Goal: Transaction & Acquisition: Purchase product/service

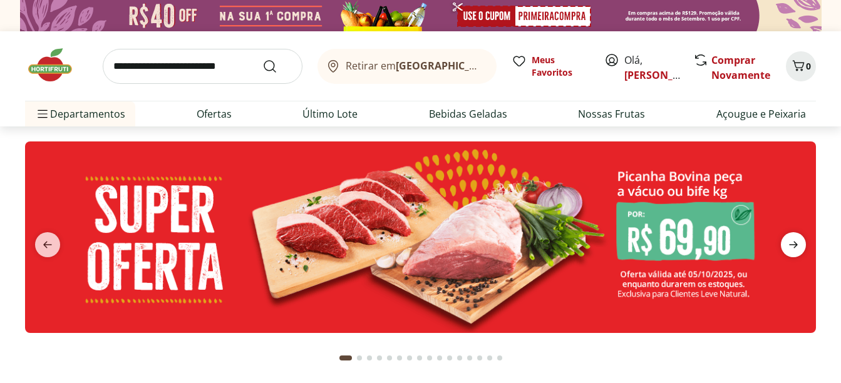
click at [794, 244] on icon "next" at bounding box center [793, 244] width 15 height 15
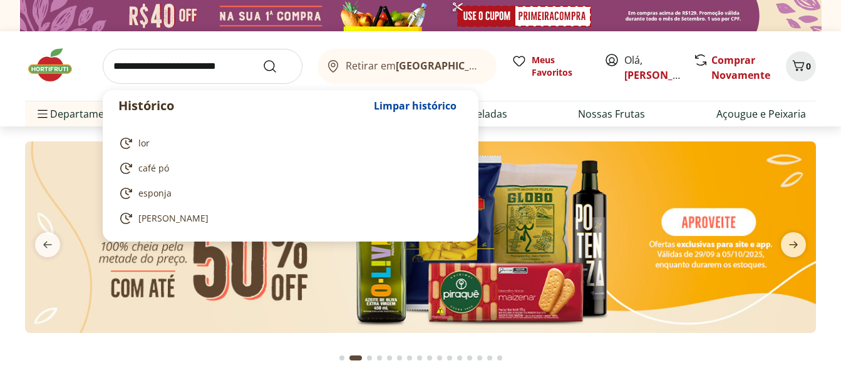
click at [203, 69] on input "search" at bounding box center [203, 66] width 200 height 35
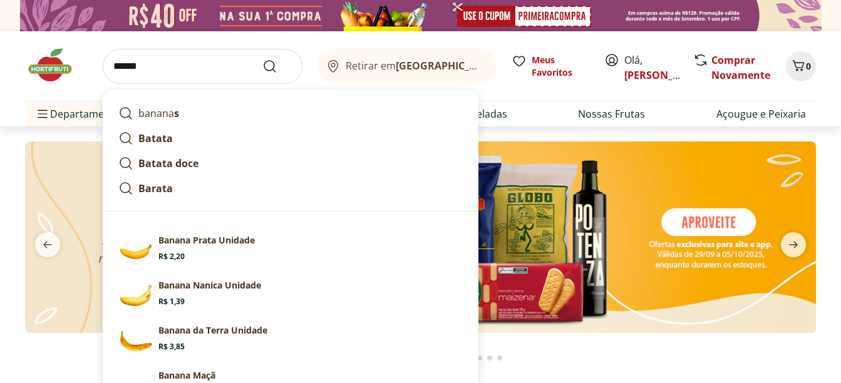
type input "******"
click at [262, 59] on button "Submit Search" at bounding box center [277, 66] width 30 height 15
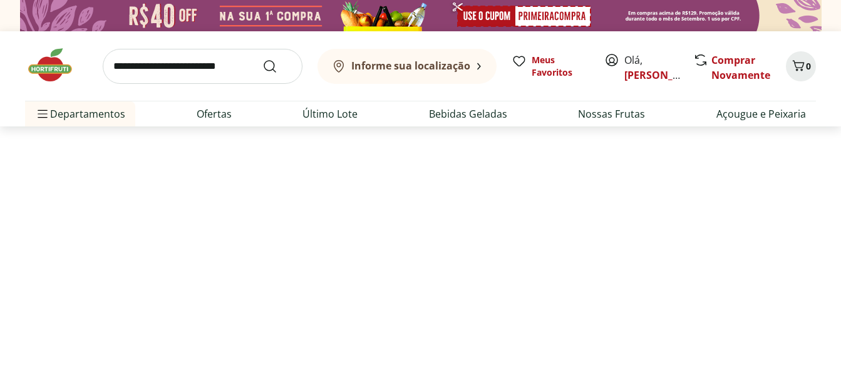
select select "**********"
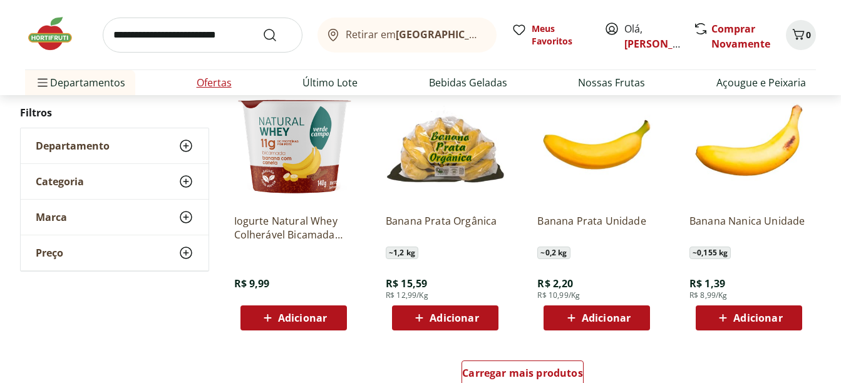
scroll to position [814, 0]
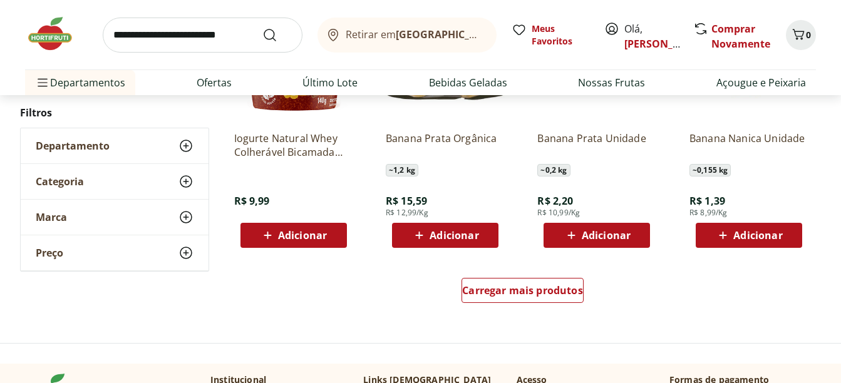
click at [785, 236] on div "Adicionar" at bounding box center [749, 235] width 86 height 23
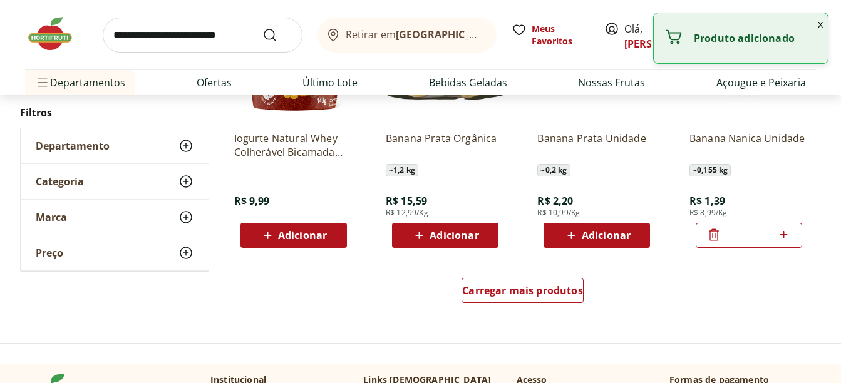
click at [785, 236] on icon at bounding box center [784, 234] width 16 height 15
click at [785, 237] on icon at bounding box center [784, 234] width 16 height 15
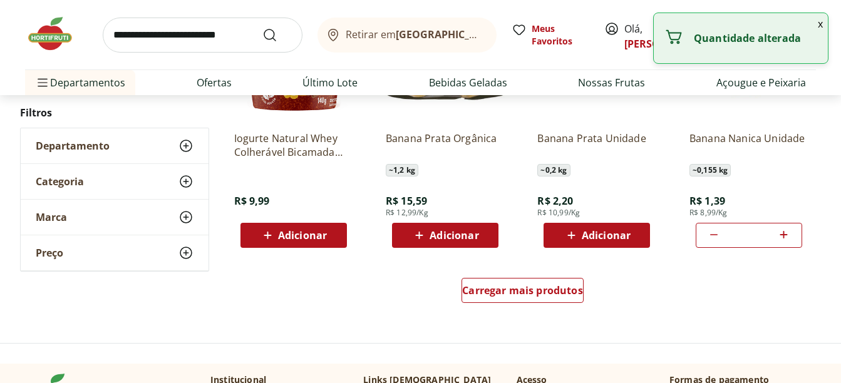
click at [785, 237] on icon at bounding box center [784, 234] width 16 height 15
type input "**"
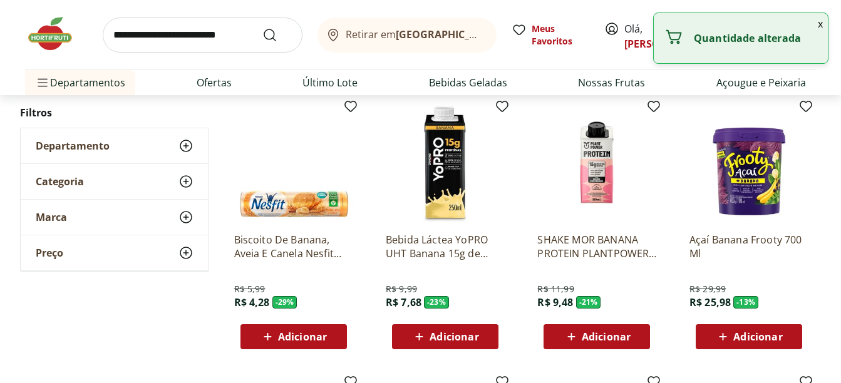
scroll to position [438, 0]
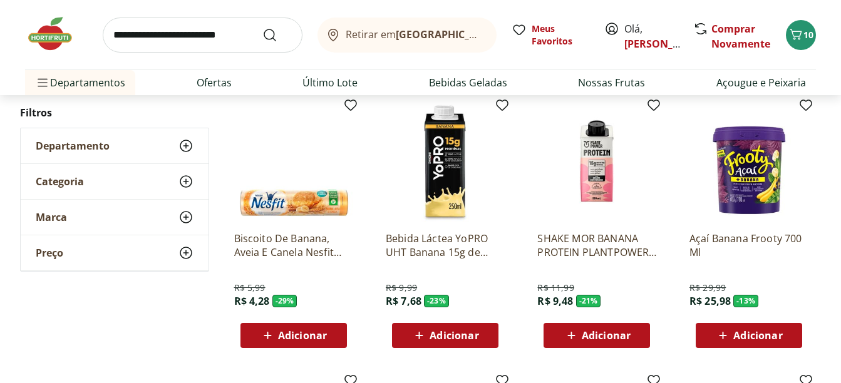
click at [481, 339] on div "Adicionar" at bounding box center [445, 335] width 86 height 23
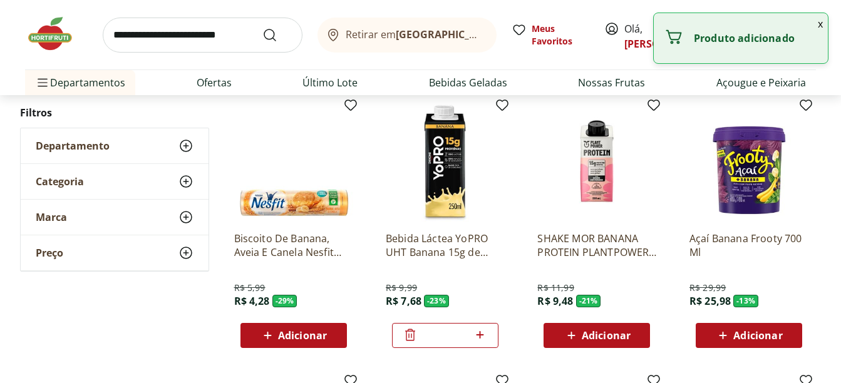
click at [481, 339] on icon at bounding box center [480, 334] width 16 height 15
type input "*"
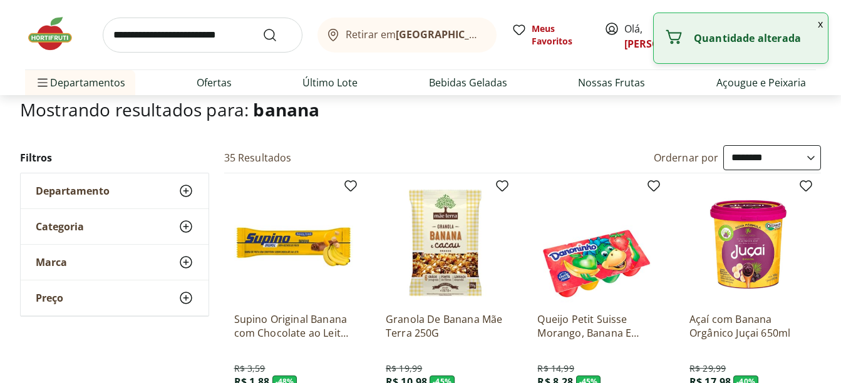
scroll to position [0, 0]
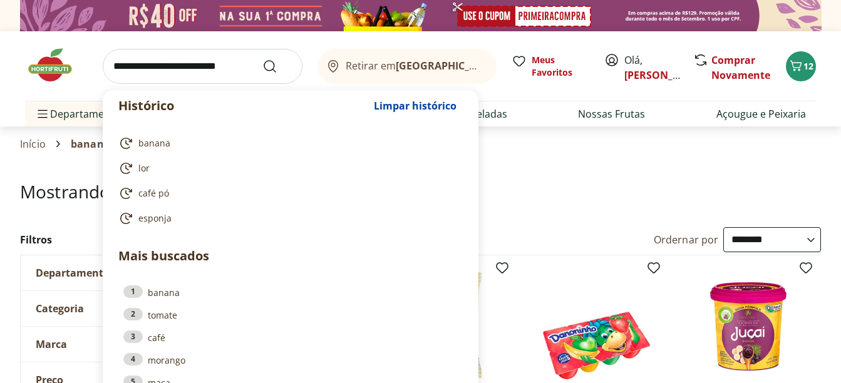
click at [153, 60] on input "search" at bounding box center [203, 66] width 200 height 35
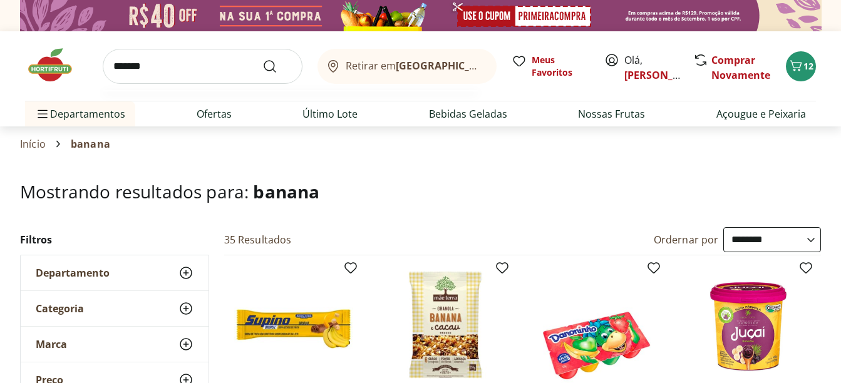
type input "*******"
click at [262, 59] on button "Submit Search" at bounding box center [277, 66] width 30 height 15
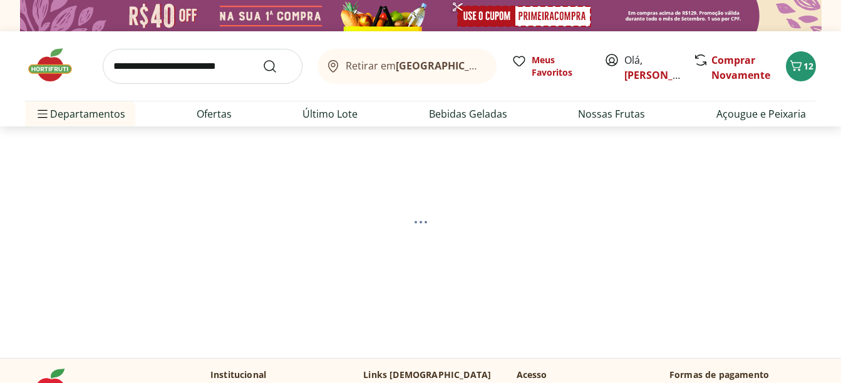
select select "**********"
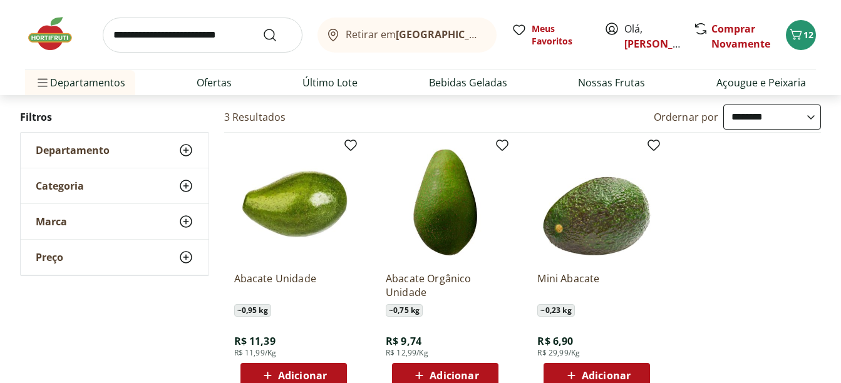
scroll to position [125, 0]
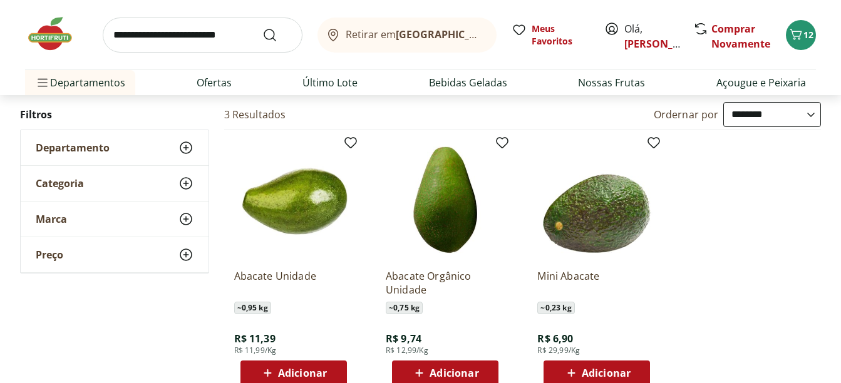
click at [164, 41] on input "search" at bounding box center [203, 35] width 200 height 35
type input "*******"
click at [262, 28] on button "Submit Search" at bounding box center [277, 35] width 30 height 15
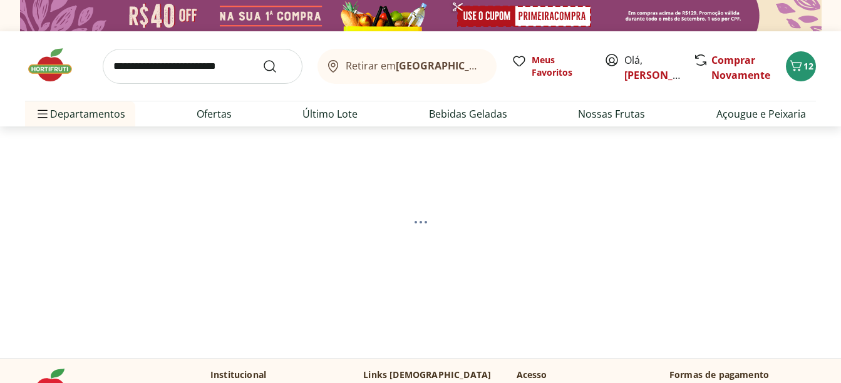
select select "**********"
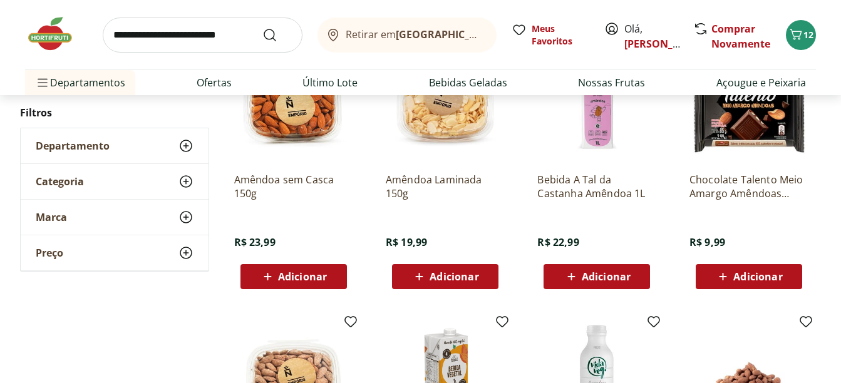
scroll to position [501, 0]
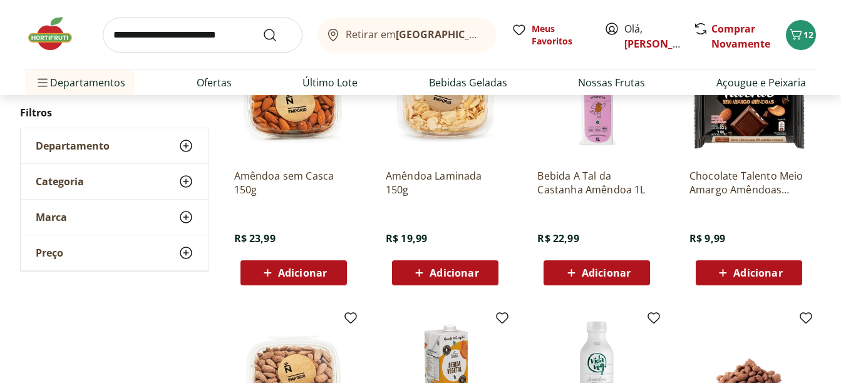
click at [329, 268] on div "Adicionar" at bounding box center [293, 273] width 86 height 23
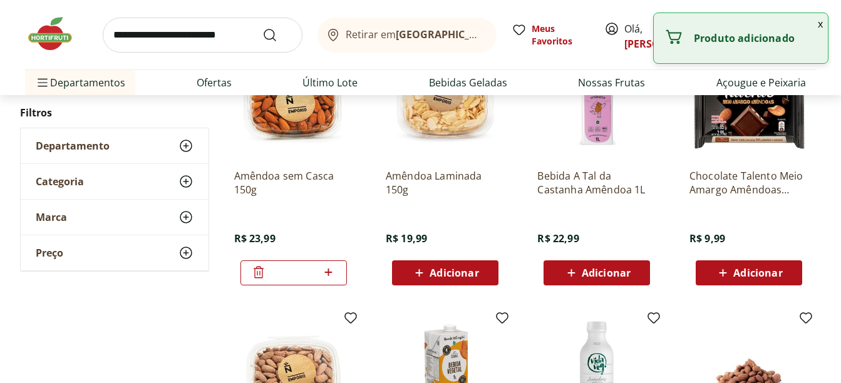
click at [196, 35] on input "search" at bounding box center [203, 35] width 200 height 35
type input "****"
click at [262, 28] on button "Submit Search" at bounding box center [277, 35] width 30 height 15
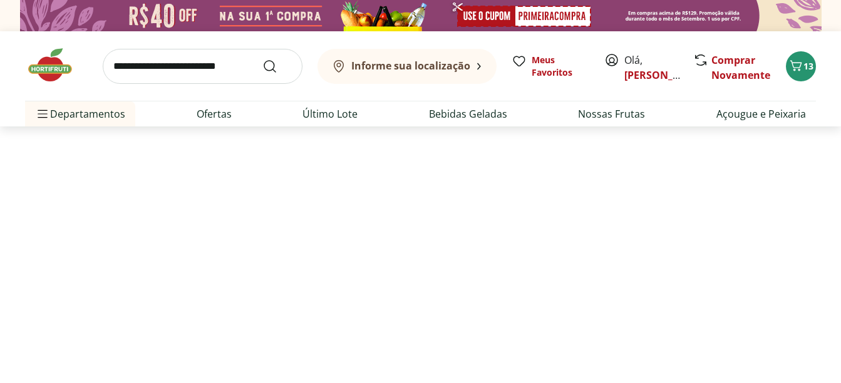
select select "**********"
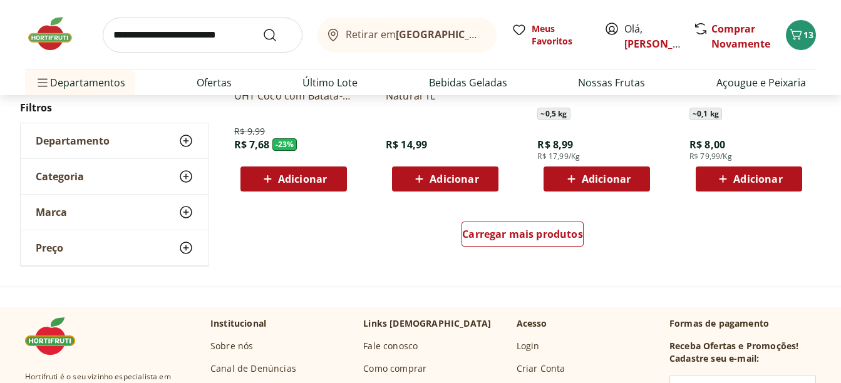
scroll to position [877, 0]
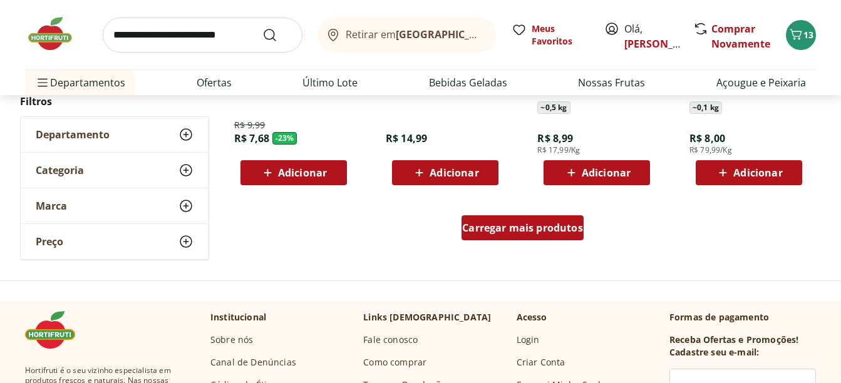
click at [499, 225] on span "Carregar mais produtos" at bounding box center [522, 228] width 121 height 10
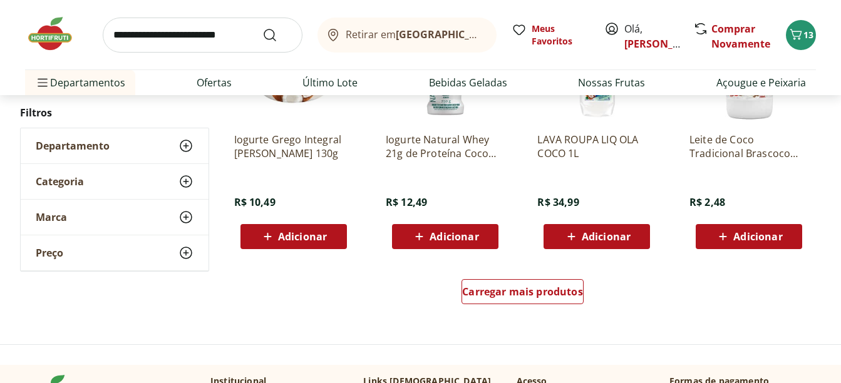
scroll to position [1691, 0]
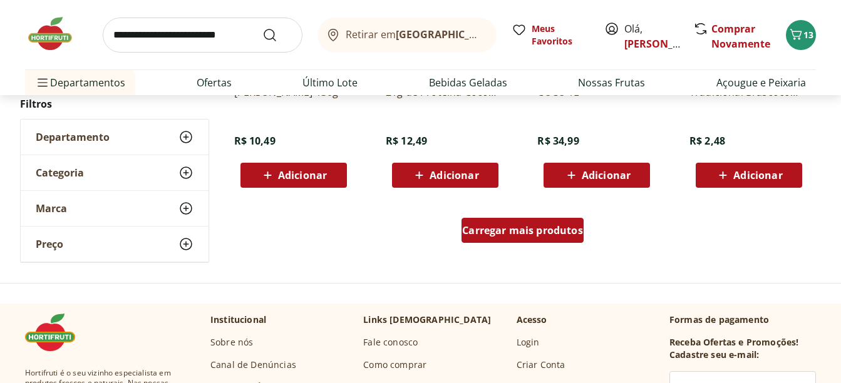
click at [554, 235] on span "Carregar mais produtos" at bounding box center [522, 230] width 121 height 10
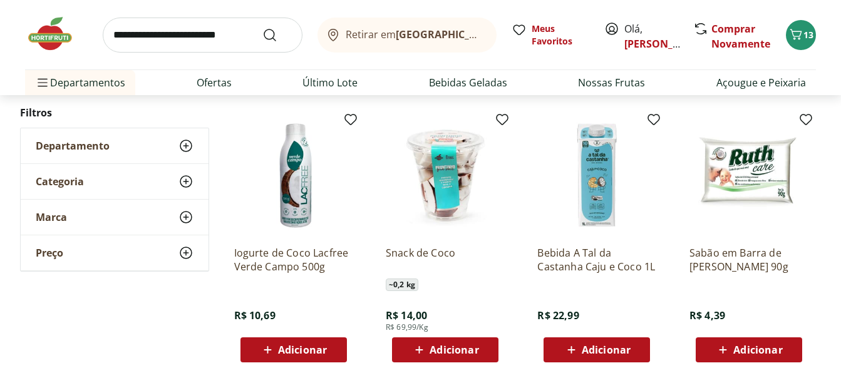
scroll to position [2129, 0]
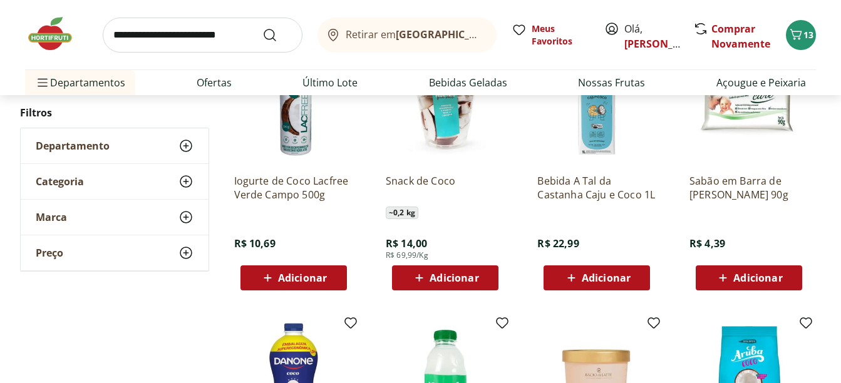
click at [489, 282] on button "Adicionar" at bounding box center [445, 277] width 106 height 25
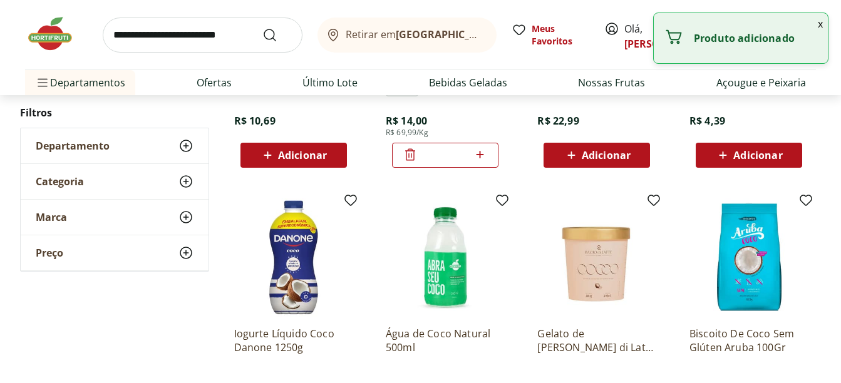
scroll to position [2254, 0]
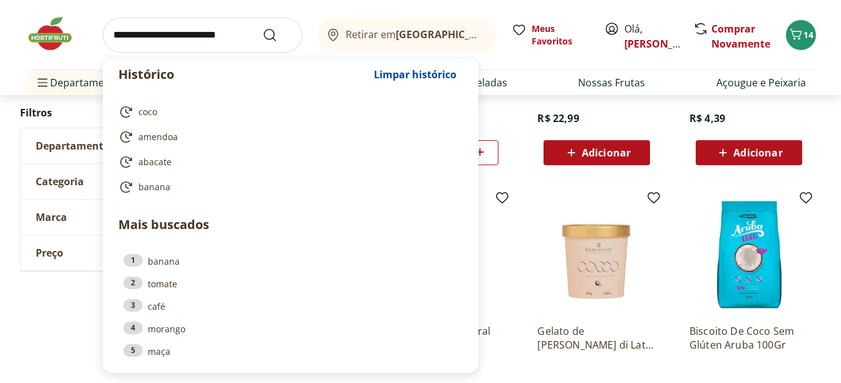
click at [209, 41] on input "search" at bounding box center [203, 35] width 200 height 35
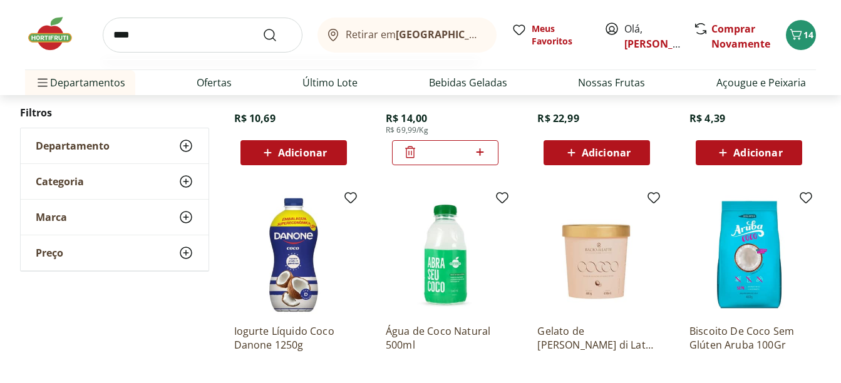
type input "****"
click at [262, 28] on button "Submit Search" at bounding box center [277, 35] width 30 height 15
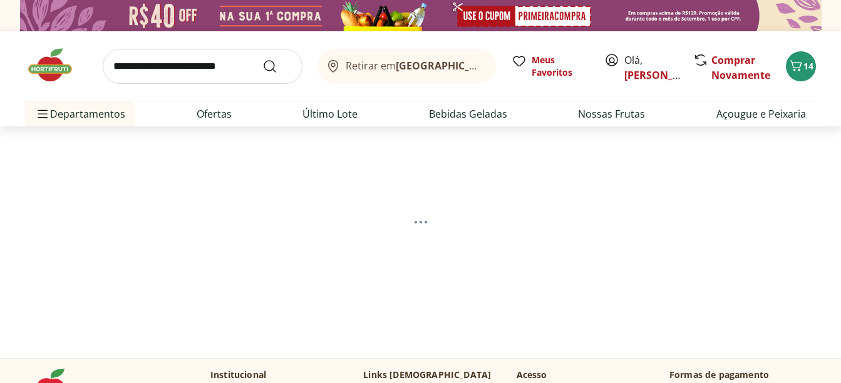
select select "**********"
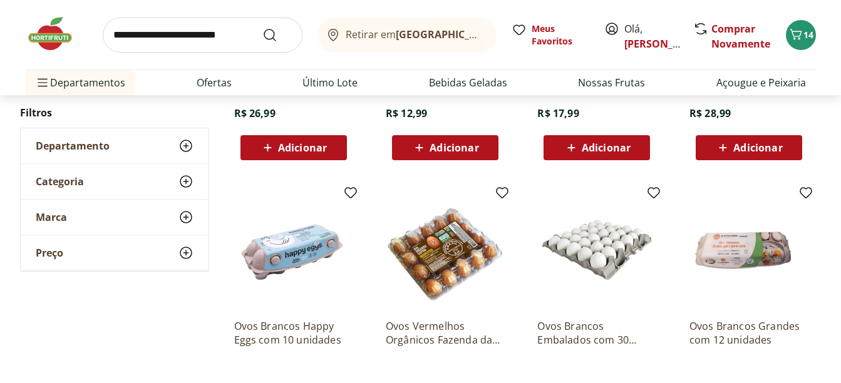
scroll to position [689, 0]
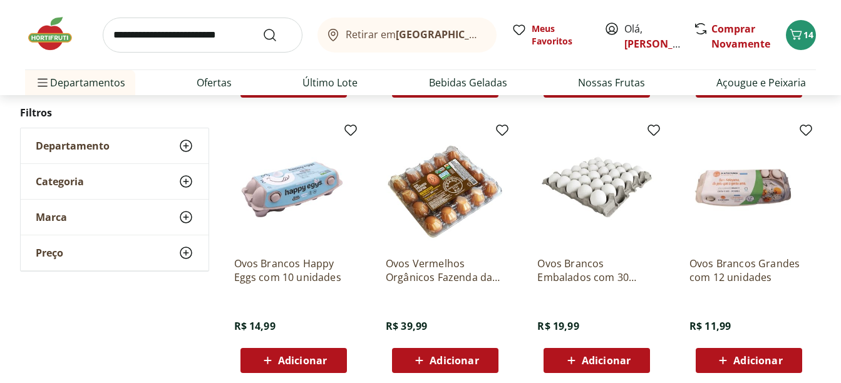
click at [619, 353] on span "Adicionar" at bounding box center [597, 360] width 67 height 15
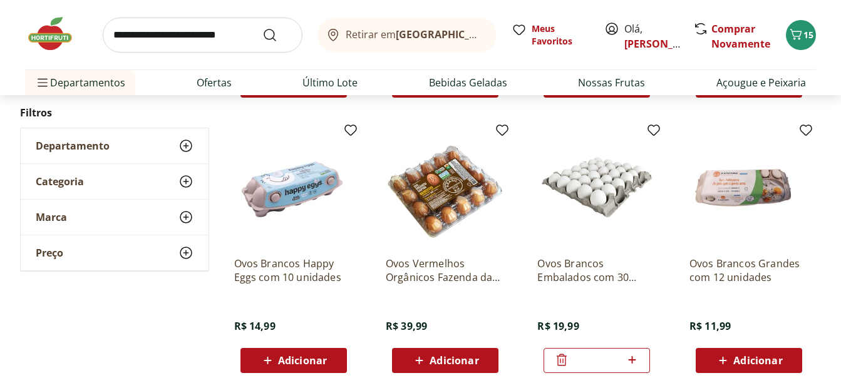
click at [204, 42] on input "search" at bounding box center [203, 35] width 200 height 35
type input "******"
click at [262, 28] on button "Submit Search" at bounding box center [277, 35] width 30 height 15
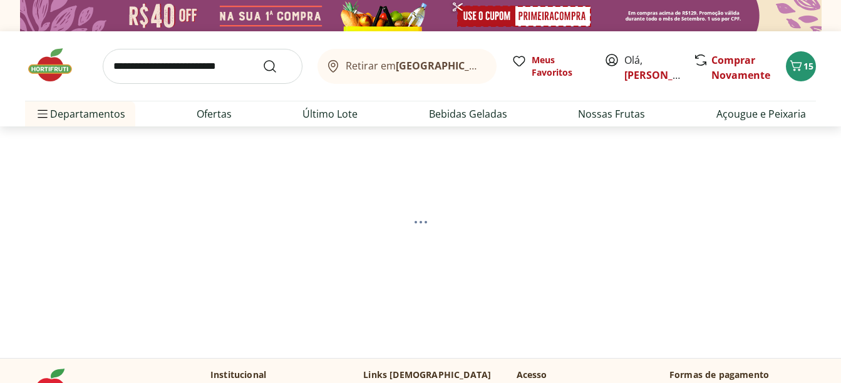
select select "**********"
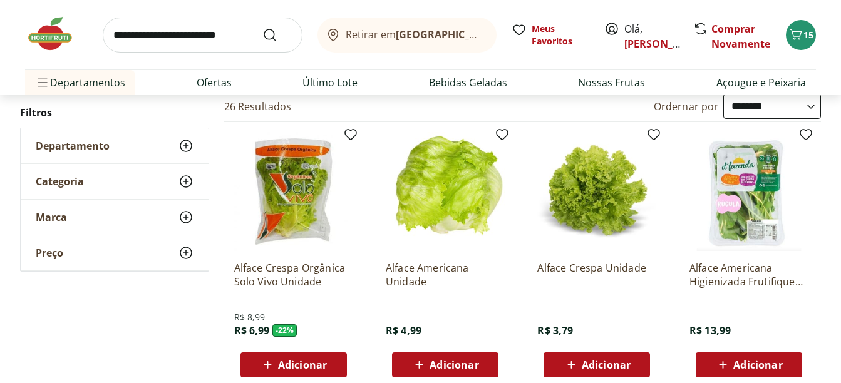
scroll to position [188, 0]
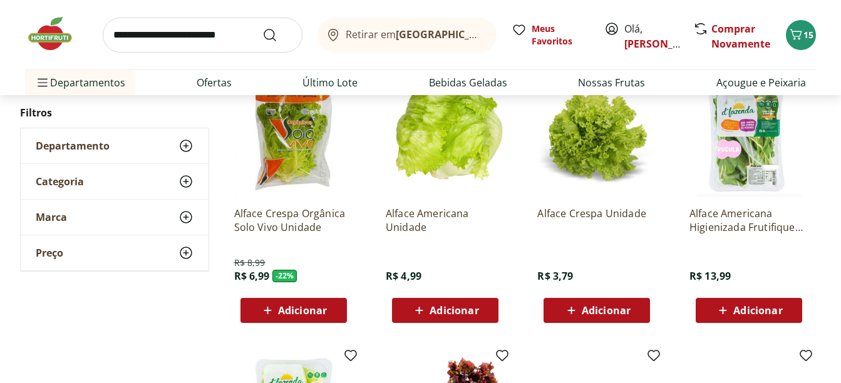
click at [326, 306] on span "Adicionar" at bounding box center [302, 311] width 49 height 10
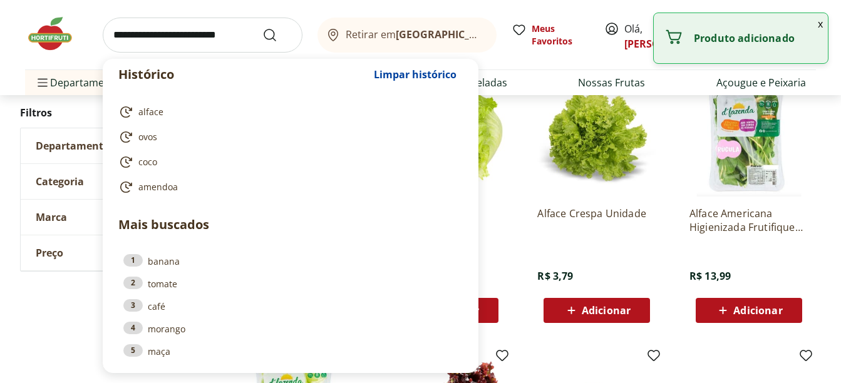
click at [219, 29] on input "search" at bounding box center [203, 35] width 200 height 35
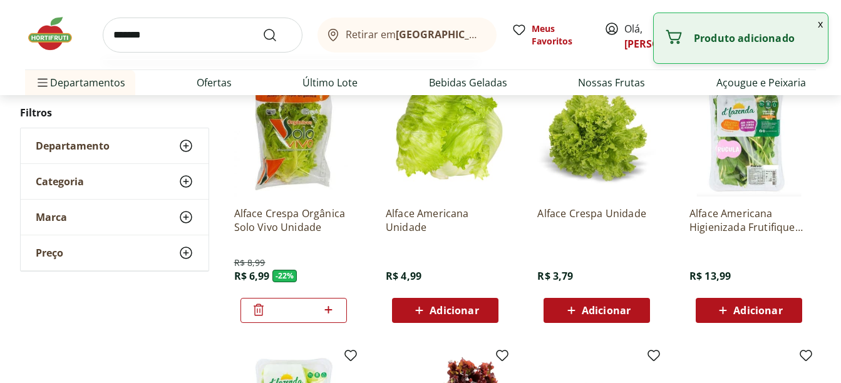
type input "*******"
click at [262, 28] on button "Submit Search" at bounding box center [277, 35] width 30 height 15
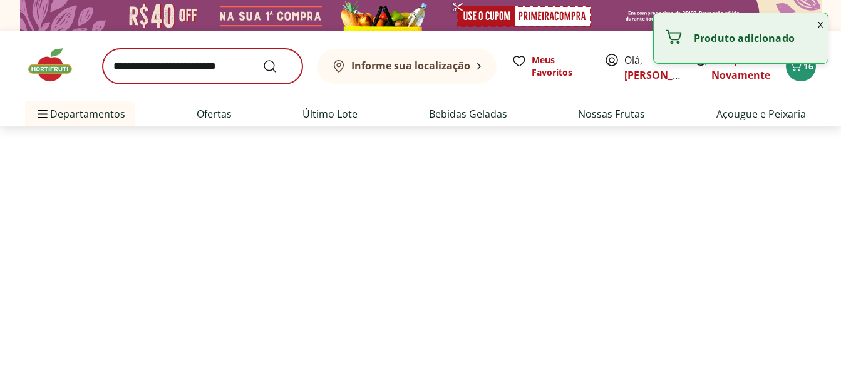
select select "**********"
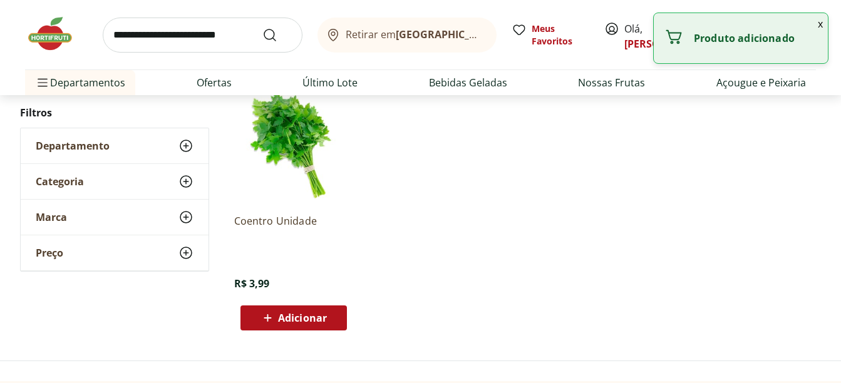
scroll to position [188, 0]
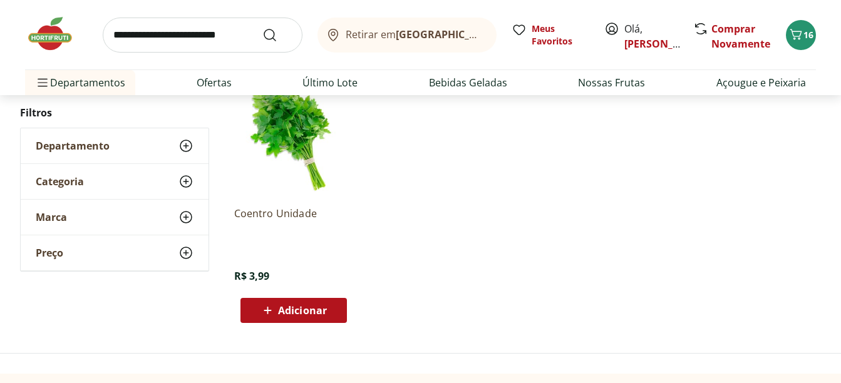
click at [319, 308] on span "Adicionar" at bounding box center [302, 311] width 49 height 10
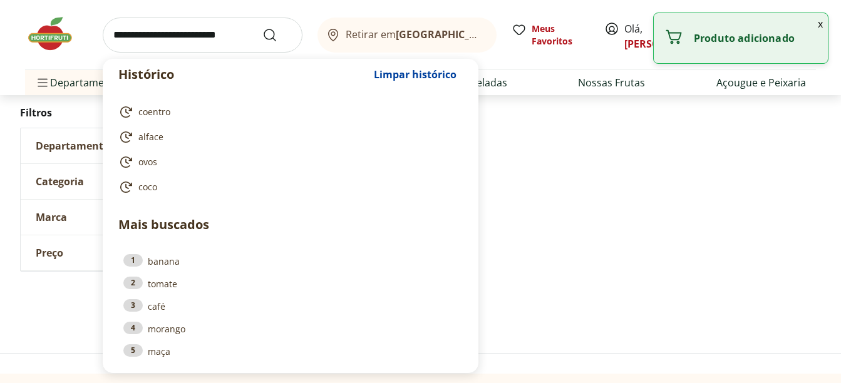
click at [215, 41] on input "search" at bounding box center [203, 35] width 200 height 35
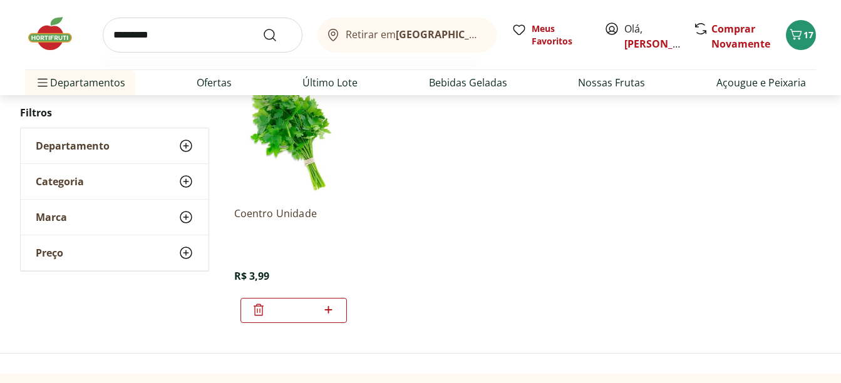
type input "*********"
click at [262, 28] on button "Submit Search" at bounding box center [277, 35] width 30 height 15
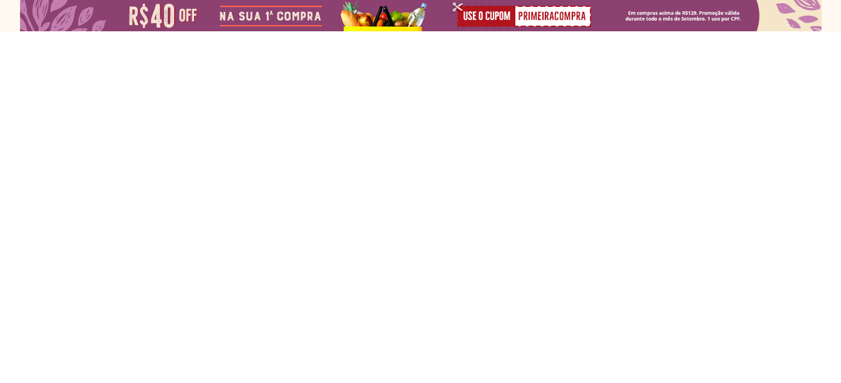
select select "**********"
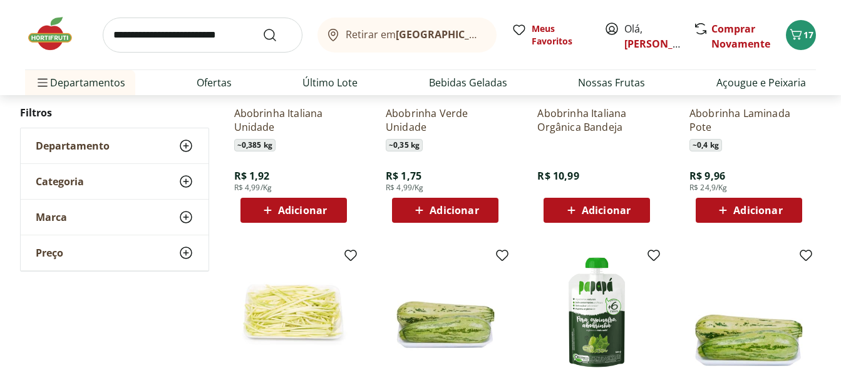
scroll to position [250, 0]
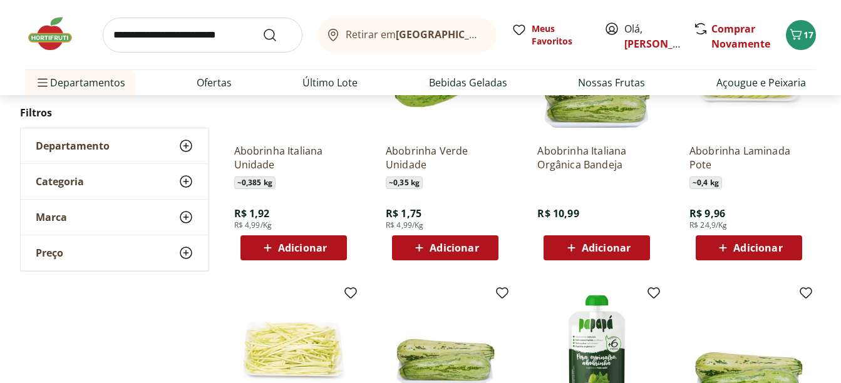
click at [337, 250] on button "Adicionar" at bounding box center [293, 247] width 106 height 25
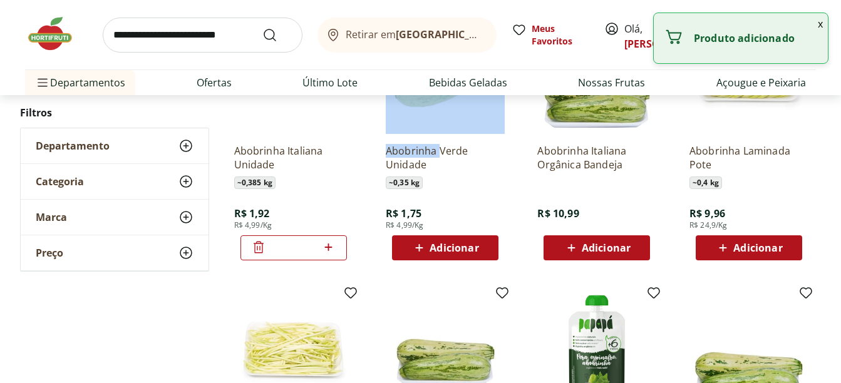
click at [337, 251] on div "*" at bounding box center [293, 247] width 106 height 25
click at [332, 248] on icon at bounding box center [329, 247] width 16 height 15
type input "*"
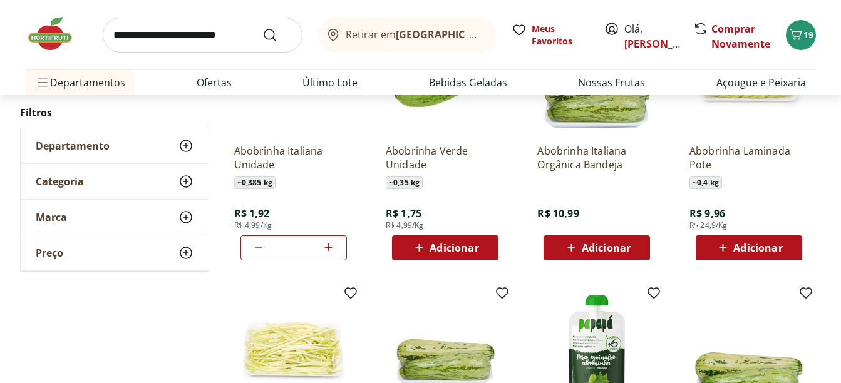
click at [224, 38] on input "search" at bounding box center [203, 35] width 200 height 35
type input "**********"
click at [262, 28] on button "Submit Search" at bounding box center [277, 35] width 30 height 15
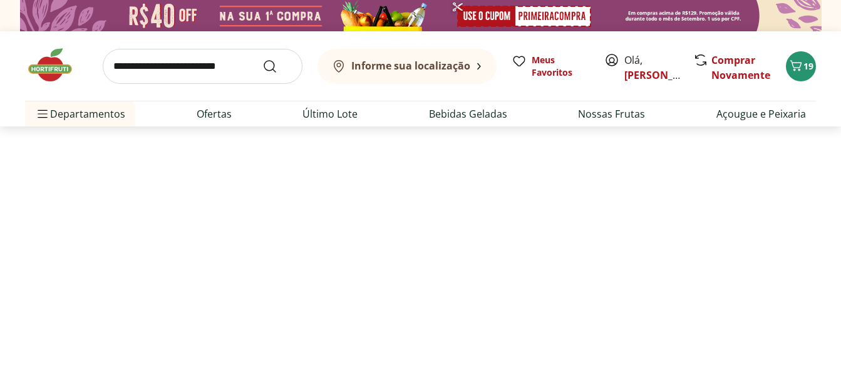
select select "**********"
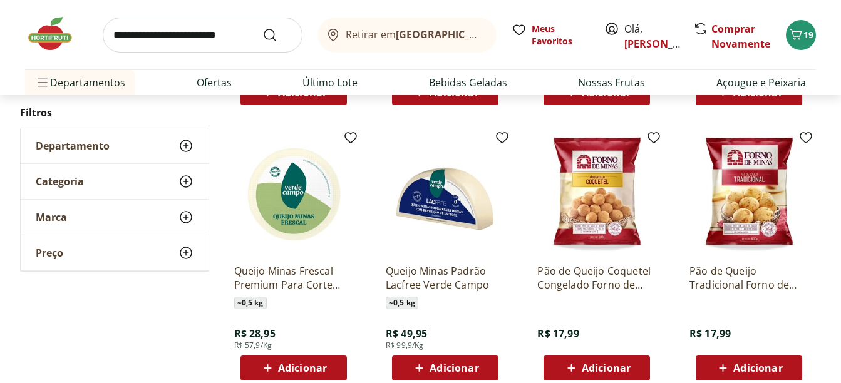
scroll to position [438, 0]
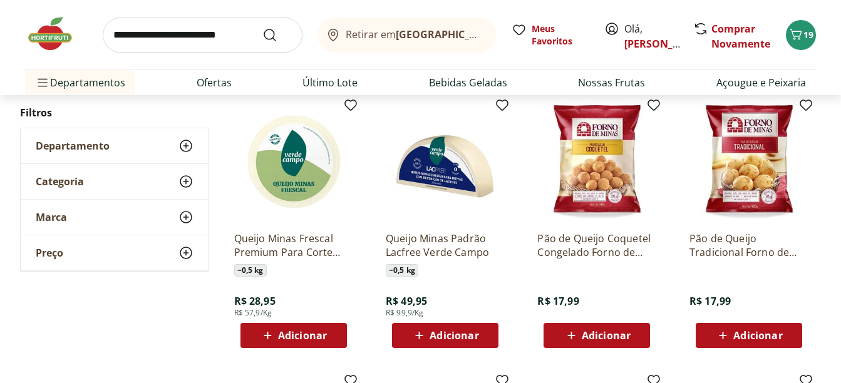
click at [324, 332] on span "Adicionar" at bounding box center [302, 336] width 49 height 10
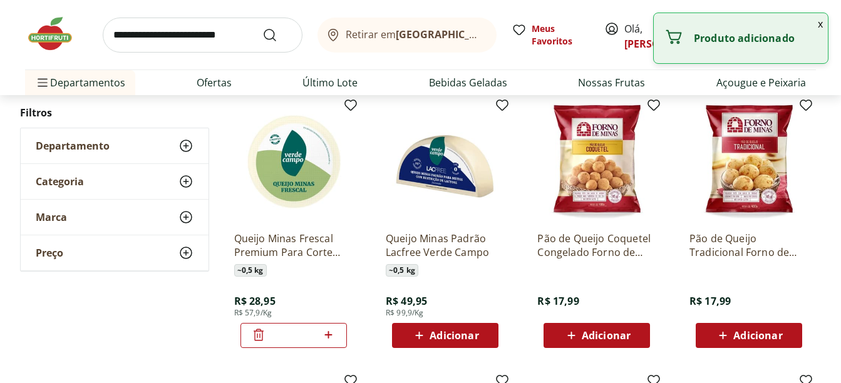
click at [324, 332] on icon at bounding box center [329, 334] width 16 height 15
type input "*"
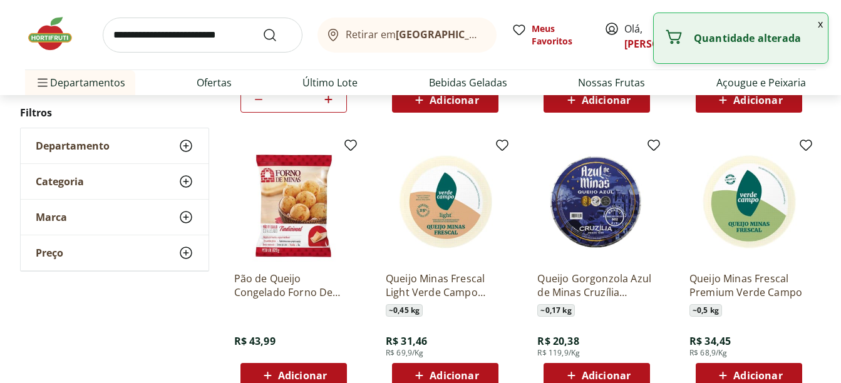
scroll to position [689, 0]
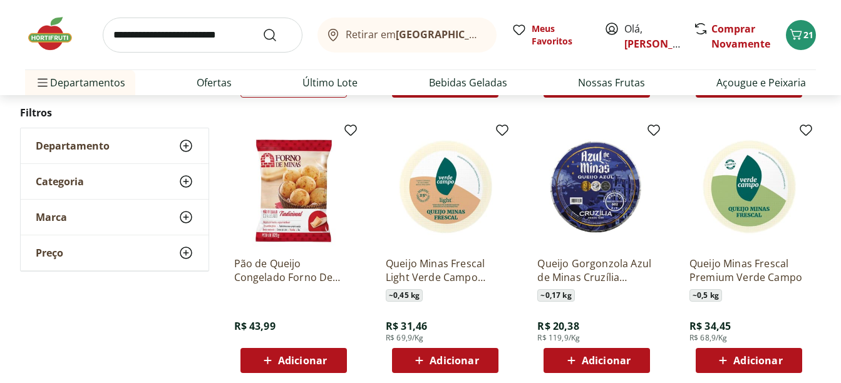
click at [51, 38] on img at bounding box center [56, 34] width 63 height 38
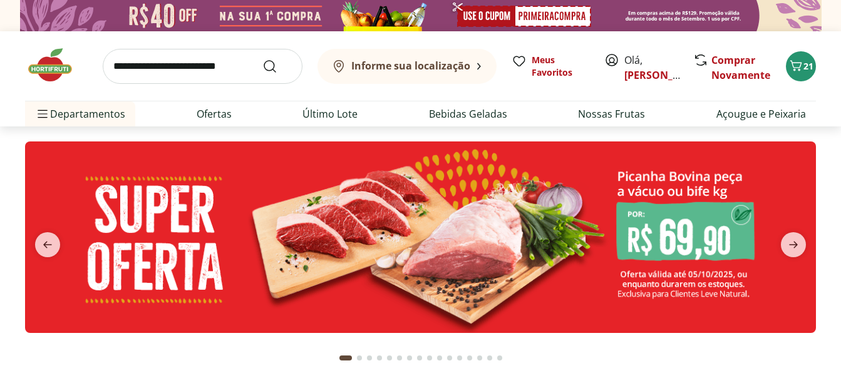
type input "*"
click at [795, 75] on button "21" at bounding box center [801, 66] width 30 height 30
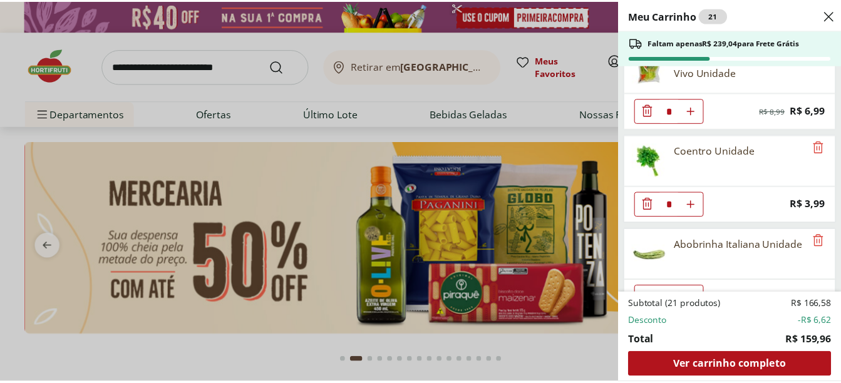
scroll to position [564, 0]
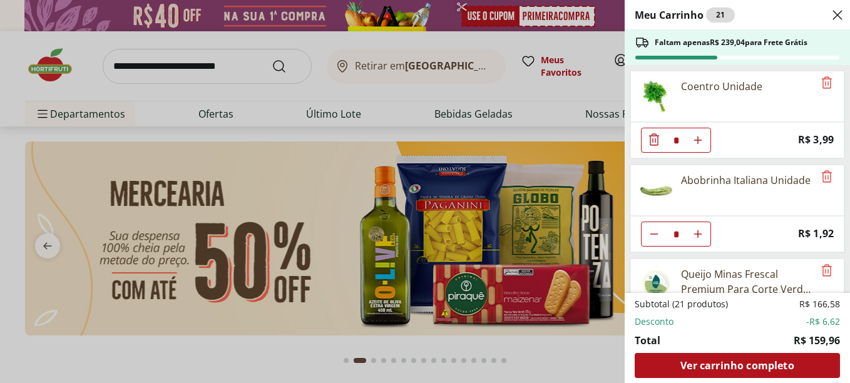
click at [195, 61] on div "Meu Carrinho 21 Faltam apenas R$ 239,04 para Frete Grátis Banana Nanica Unidade…" at bounding box center [425, 191] width 850 height 383
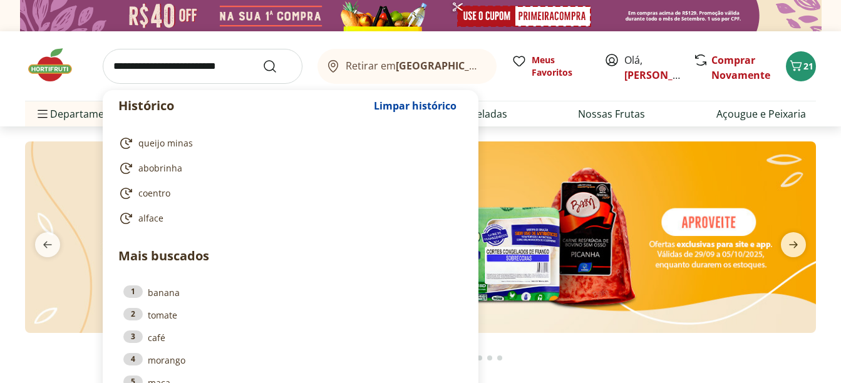
click at [223, 73] on input "search" at bounding box center [203, 66] width 200 height 35
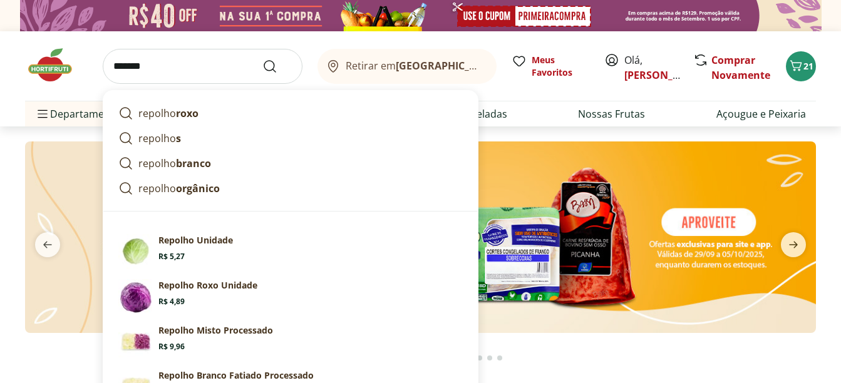
type input "*******"
click at [262, 59] on button "Submit Search" at bounding box center [277, 66] width 30 height 15
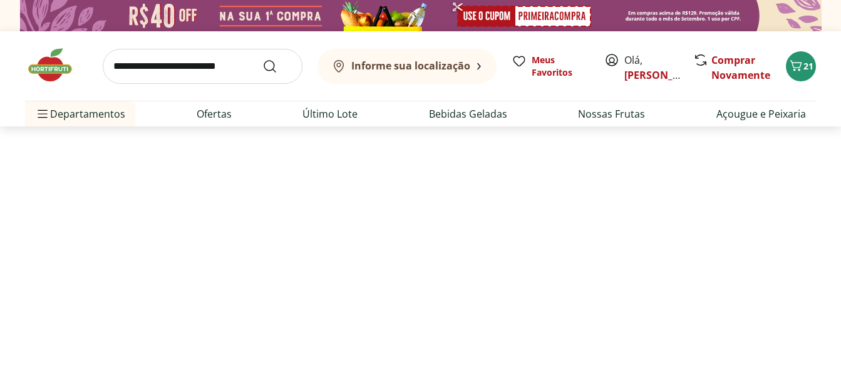
select select "**********"
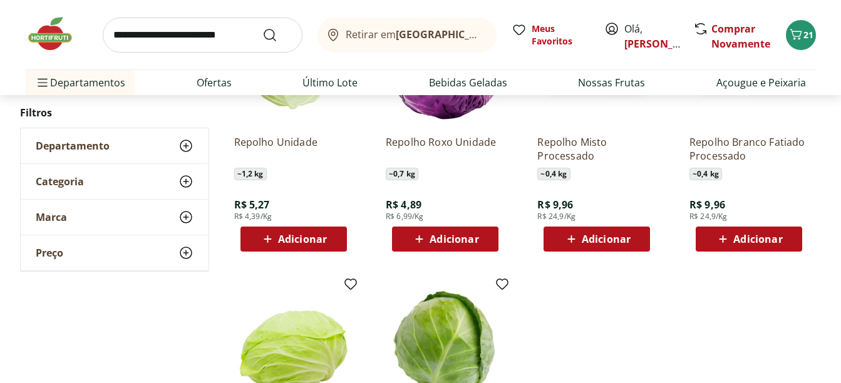
scroll to position [250, 0]
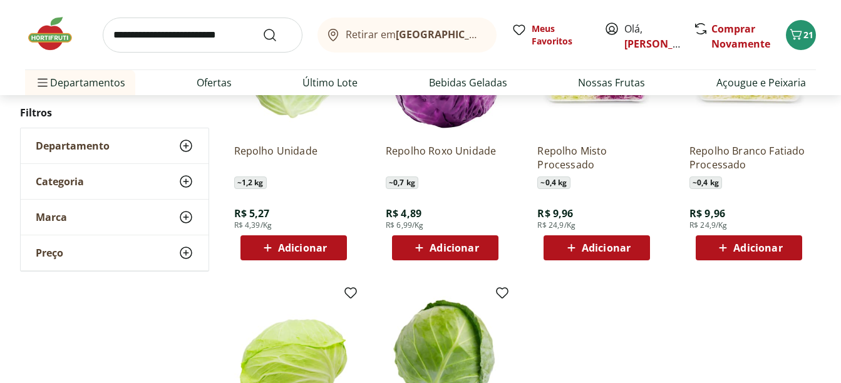
click at [778, 243] on span "Adicionar" at bounding box center [757, 248] width 49 height 10
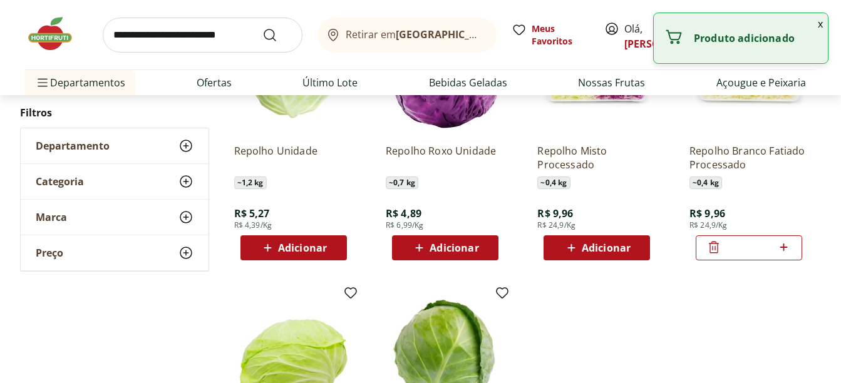
drag, startPoint x: 165, startPoint y: 317, endPoint x: 345, endPoint y: 278, distance: 184.5
click at [164, 317] on div "**********" at bounding box center [420, 261] width 801 height 569
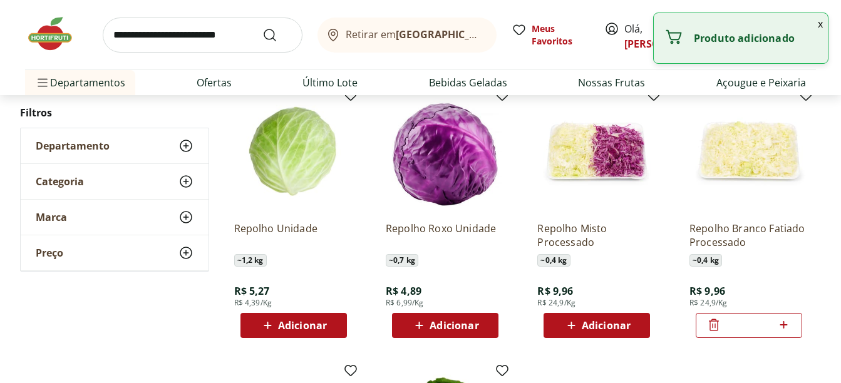
scroll to position [63, 0]
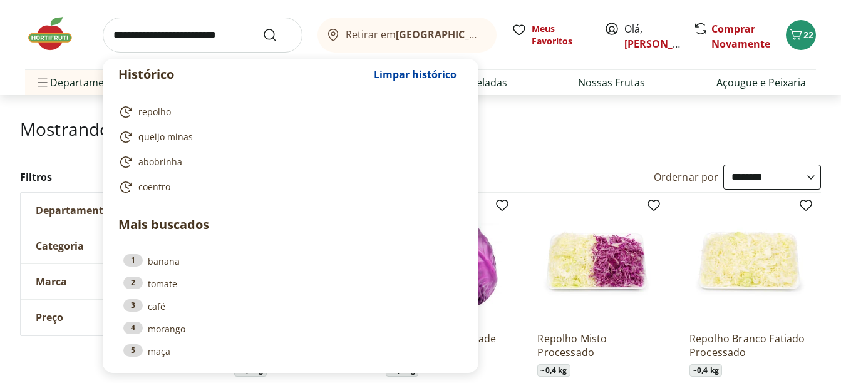
drag, startPoint x: 207, startPoint y: 39, endPoint x: 193, endPoint y: 46, distance: 15.1
click at [205, 38] on input "search" at bounding box center [203, 35] width 200 height 35
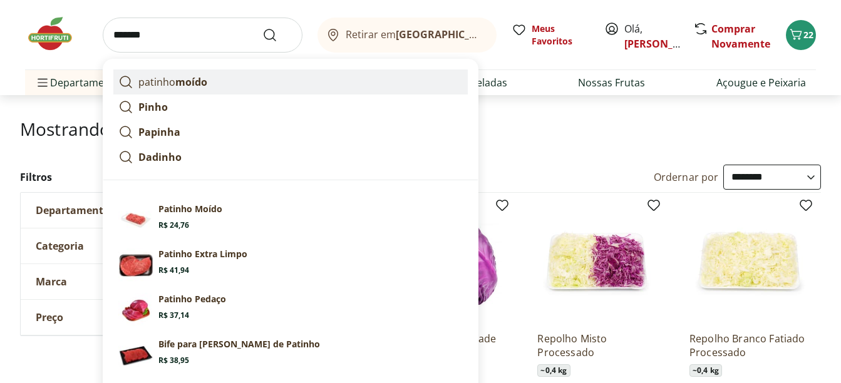
click at [192, 79] on strong "moído" at bounding box center [191, 82] width 32 height 14
type input "**********"
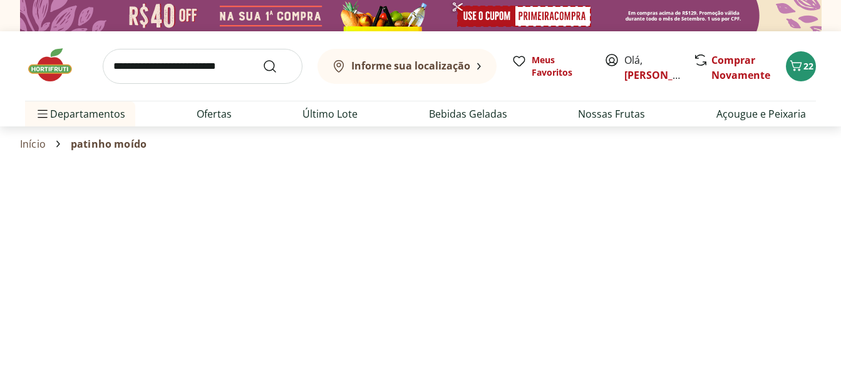
select select "**********"
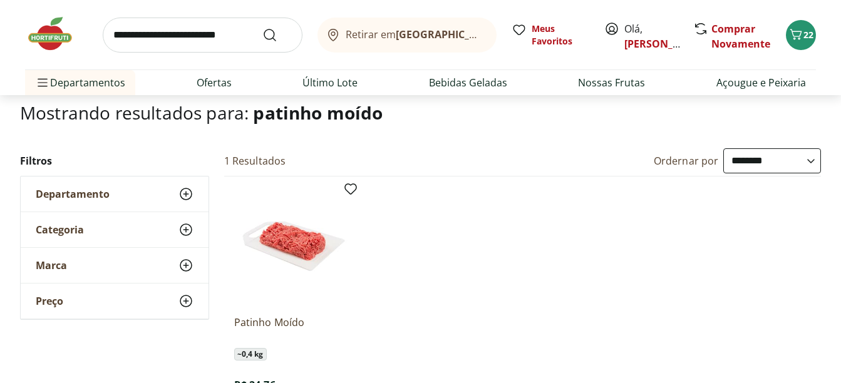
scroll to position [188, 0]
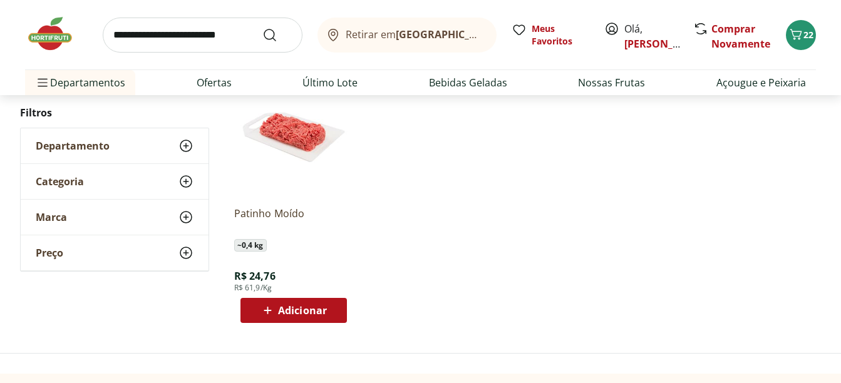
click at [339, 306] on button "Adicionar" at bounding box center [293, 310] width 106 height 25
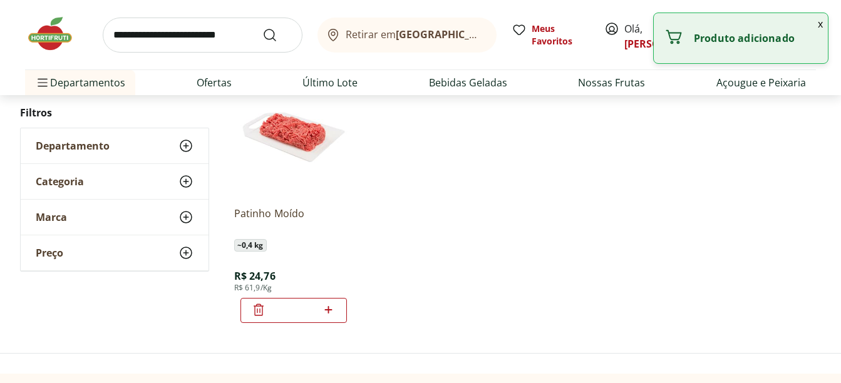
click at [339, 306] on div "*" at bounding box center [293, 310] width 106 height 25
drag, startPoint x: 339, startPoint y: 306, endPoint x: 331, endPoint y: 310, distance: 9.2
click at [331, 310] on icon at bounding box center [329, 310] width 8 height 8
type input "*"
click at [212, 32] on input "search" at bounding box center [203, 35] width 200 height 35
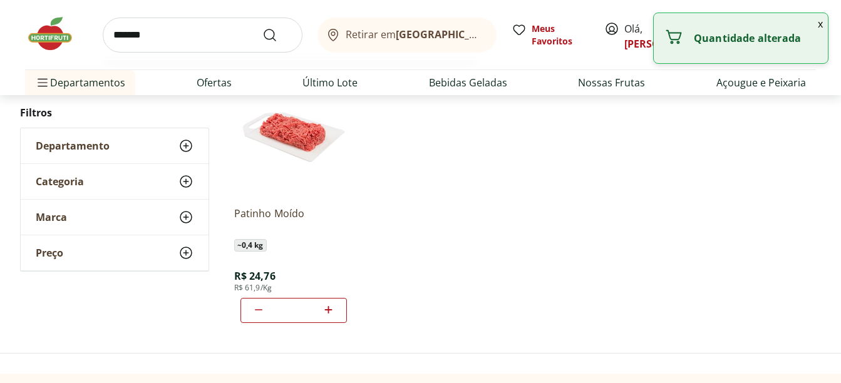
type input "*******"
click at [262, 28] on button "Submit Search" at bounding box center [277, 35] width 30 height 15
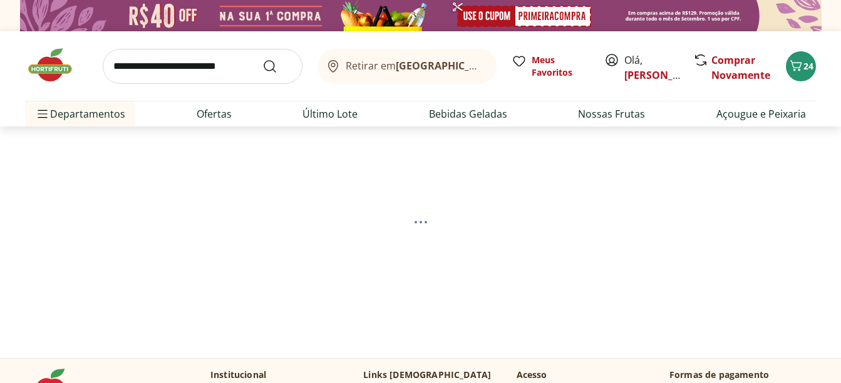
select select "**********"
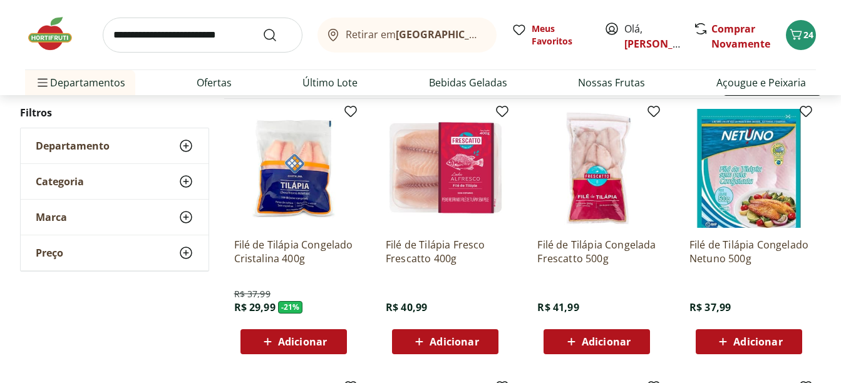
scroll to position [188, 0]
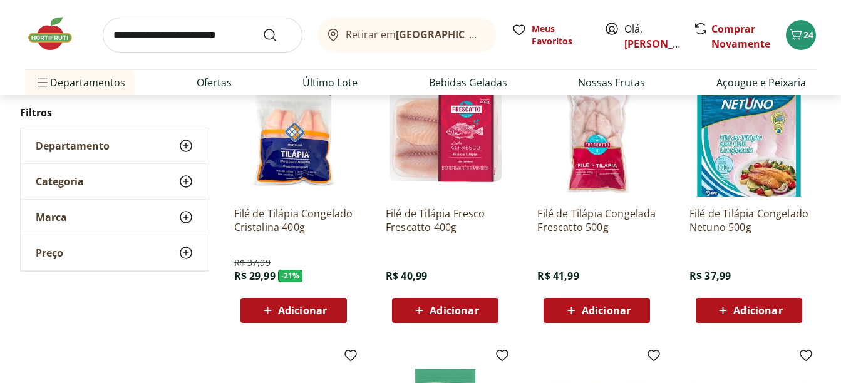
click at [332, 313] on div "Adicionar" at bounding box center [293, 310] width 86 height 23
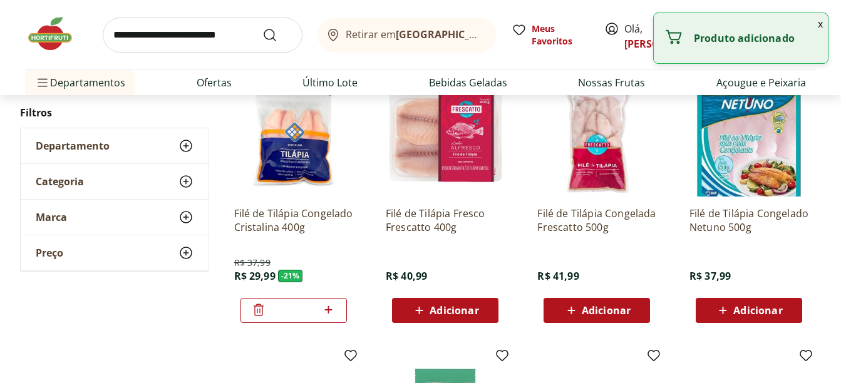
click at [334, 314] on icon at bounding box center [329, 309] width 16 height 15
type input "*"
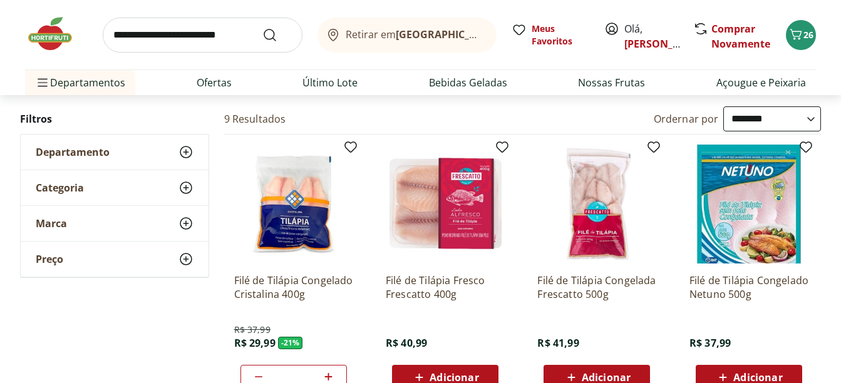
scroll to position [0, 0]
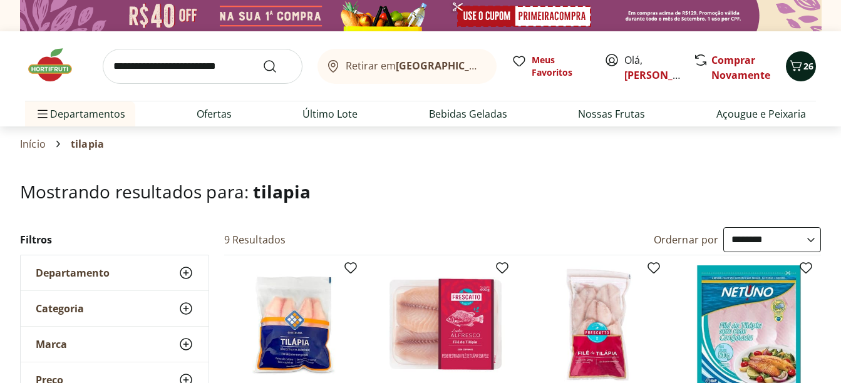
click at [794, 67] on icon "Carrinho" at bounding box center [796, 65] width 12 height 11
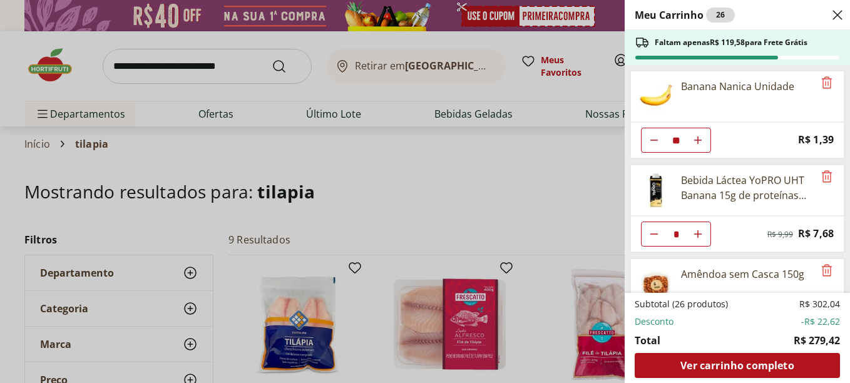
click at [421, 161] on div "Meu Carrinho 26 Faltam apenas R$ 119,58 para Frete Grátis Banana Nanica Unidade…" at bounding box center [425, 191] width 850 height 383
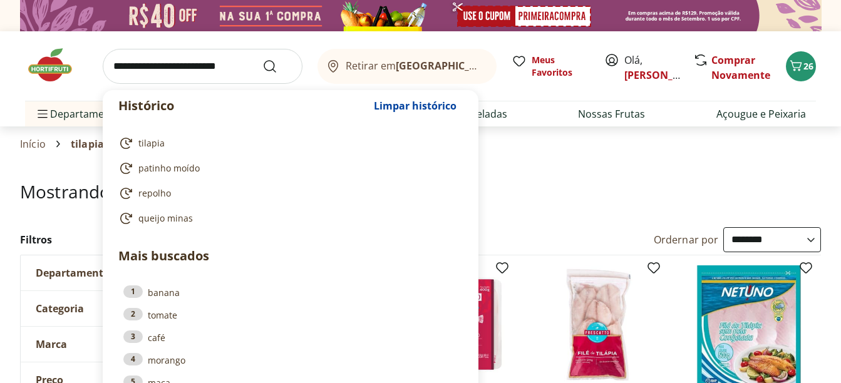
click at [153, 71] on input "search" at bounding box center [203, 66] width 200 height 35
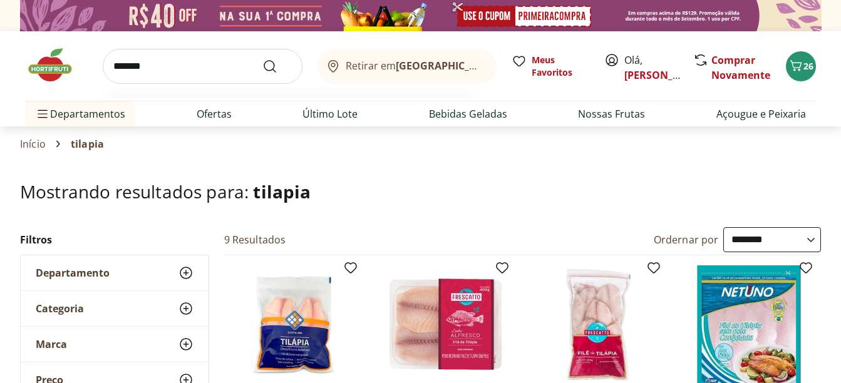
type input "*******"
click at [262, 59] on button "Submit Search" at bounding box center [277, 66] width 30 height 15
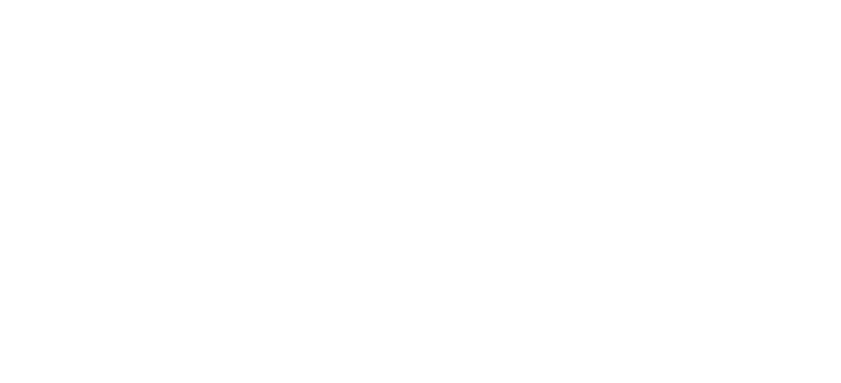
select select "**********"
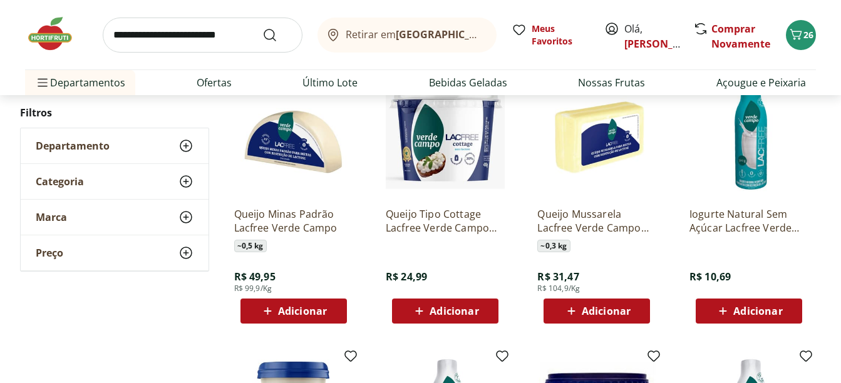
scroll to position [501, 0]
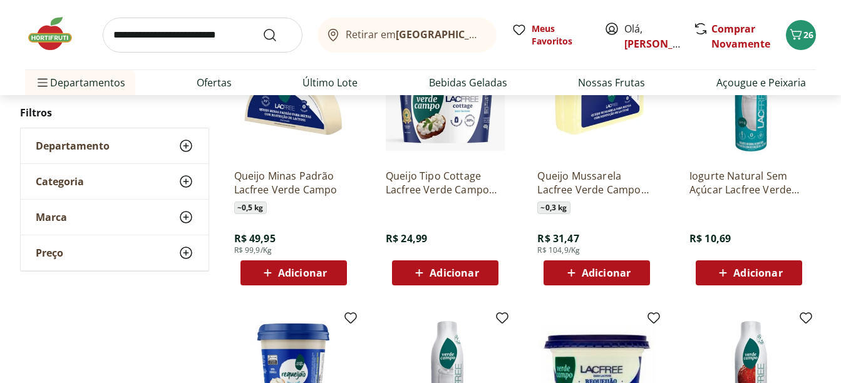
click at [781, 271] on span "Adicionar" at bounding box center [757, 273] width 49 height 10
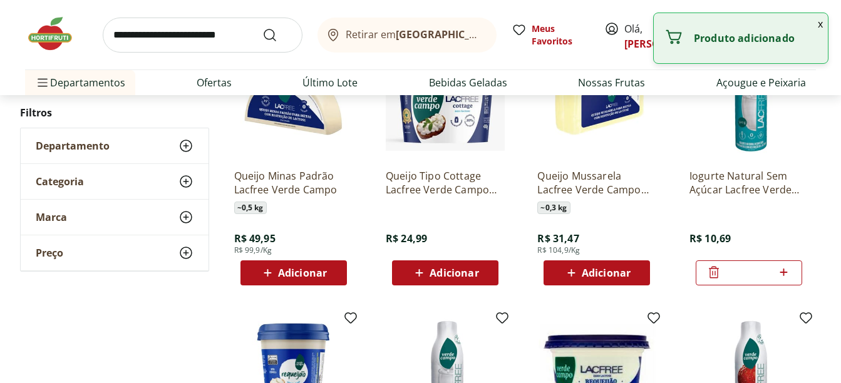
click at [781, 271] on icon at bounding box center [784, 272] width 16 height 15
type input "*"
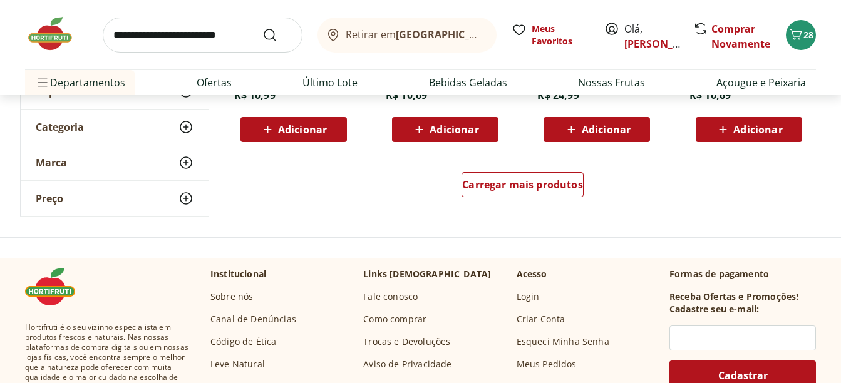
scroll to position [939, 0]
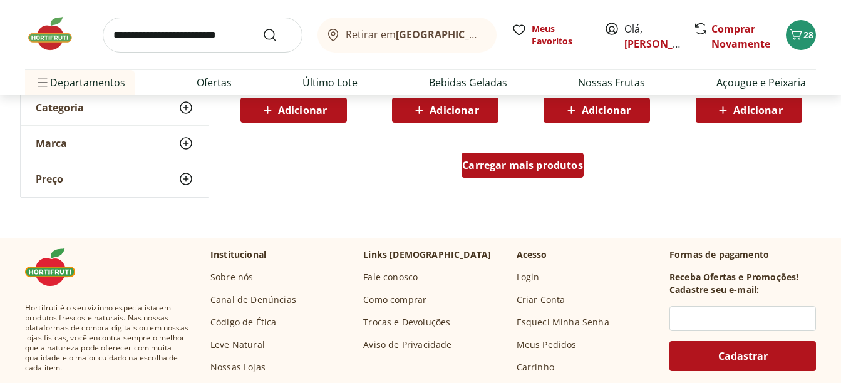
click at [547, 170] on span "Carregar mais produtos" at bounding box center [522, 165] width 121 height 10
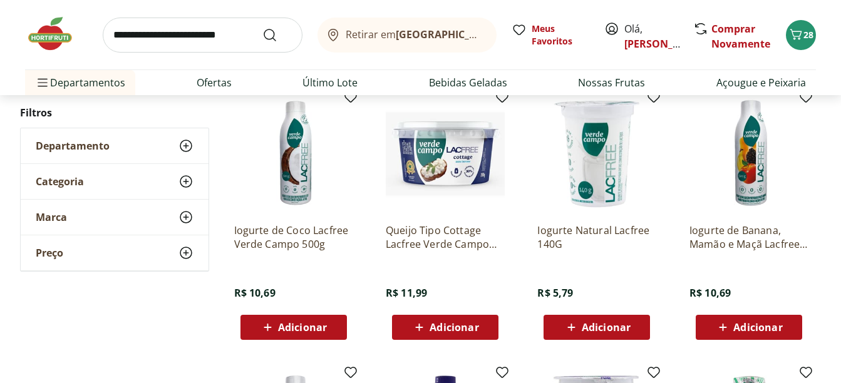
scroll to position [1064, 0]
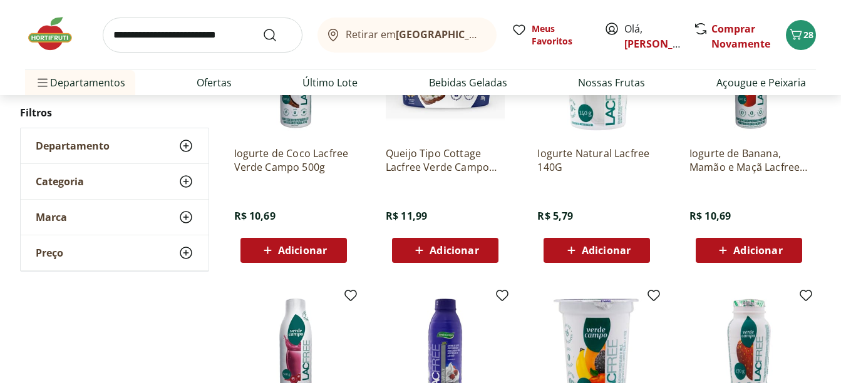
click at [339, 249] on button "Adicionar" at bounding box center [293, 250] width 106 height 25
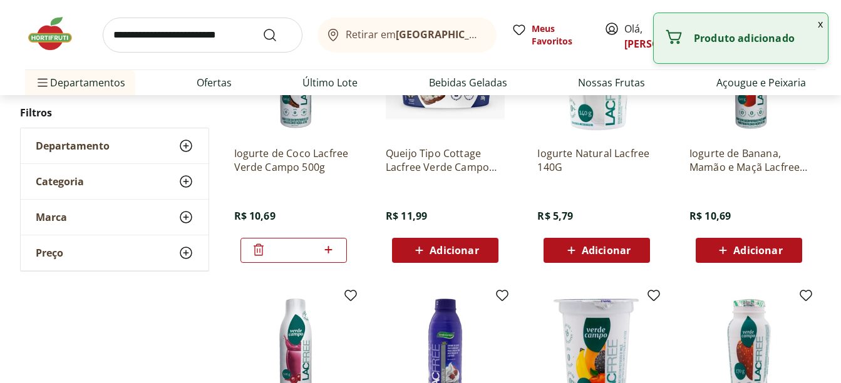
click at [339, 250] on div "*" at bounding box center [293, 250] width 106 height 25
click at [324, 254] on icon at bounding box center [329, 249] width 16 height 15
type input "*"
click at [39, 34] on img at bounding box center [56, 34] width 63 height 38
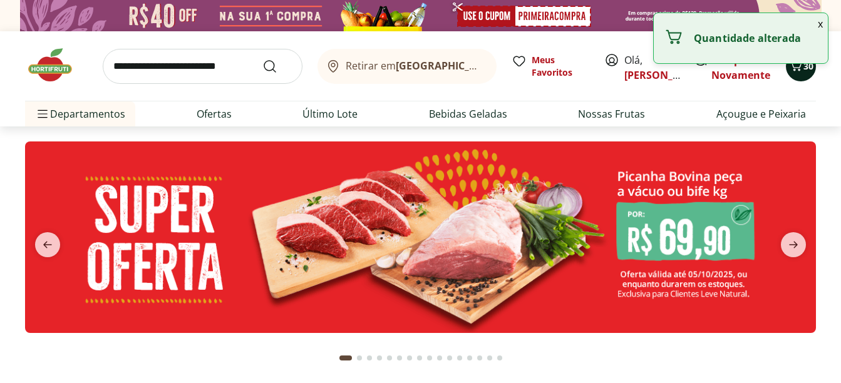
click at [800, 71] on icon "Carrinho" at bounding box center [795, 65] width 15 height 15
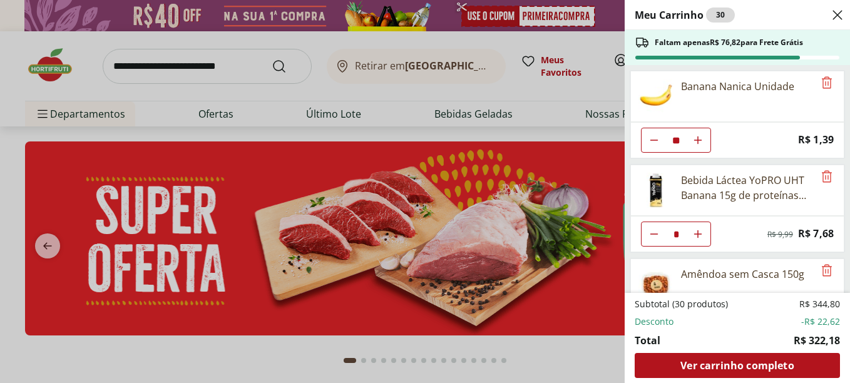
click at [202, 63] on div "Meu Carrinho 30 Faltam apenas R$ 76,82 para Frete Grátis Banana Nanica Unidade …" at bounding box center [425, 191] width 850 height 383
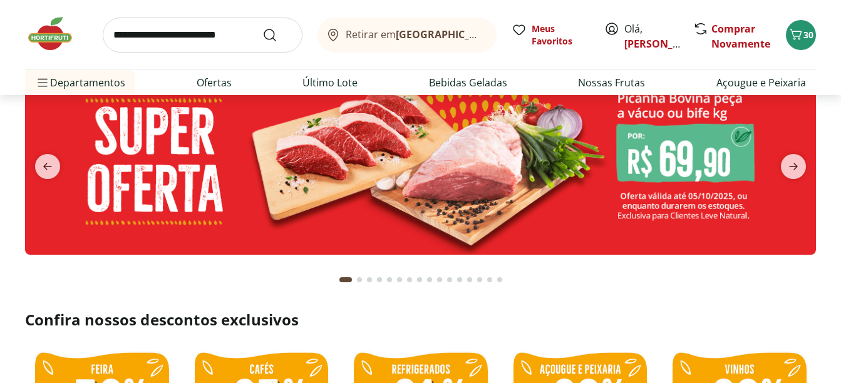
scroll to position [63, 0]
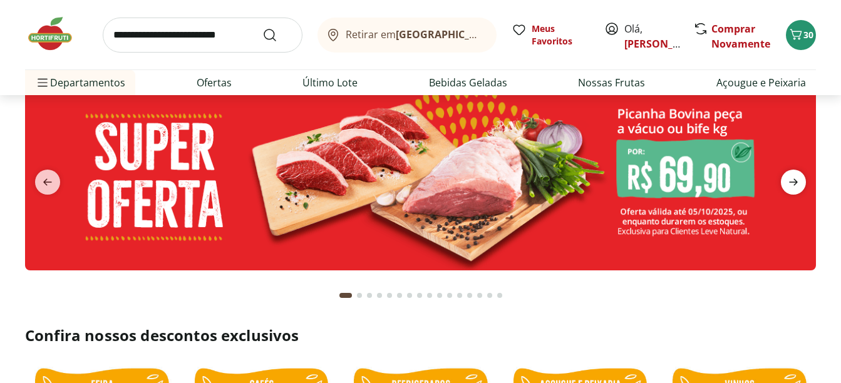
click at [791, 182] on icon "next" at bounding box center [793, 182] width 15 height 15
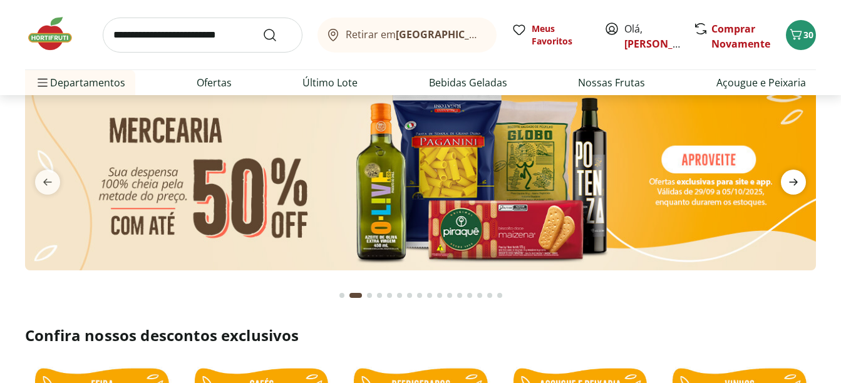
click at [791, 182] on icon "next" at bounding box center [793, 182] width 15 height 15
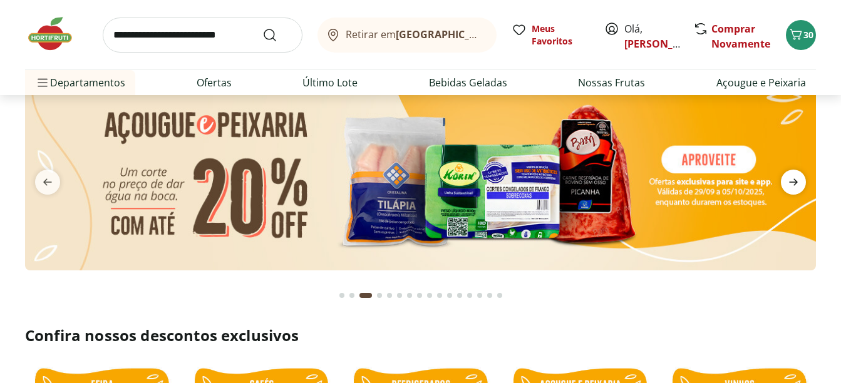
click at [791, 182] on icon "next" at bounding box center [793, 182] width 15 height 15
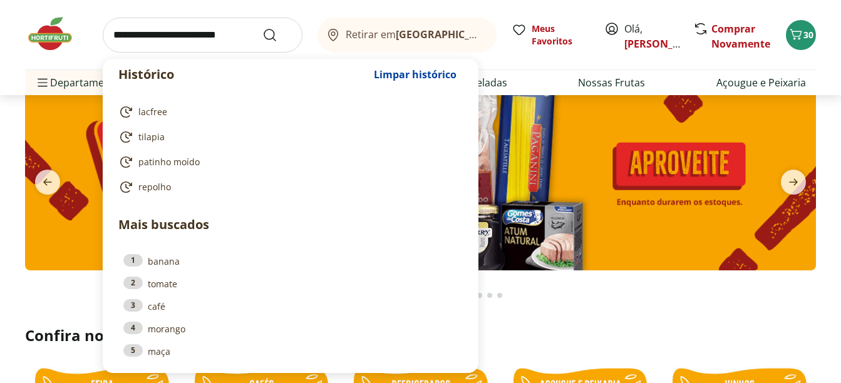
click at [199, 38] on input "search" at bounding box center [203, 35] width 200 height 35
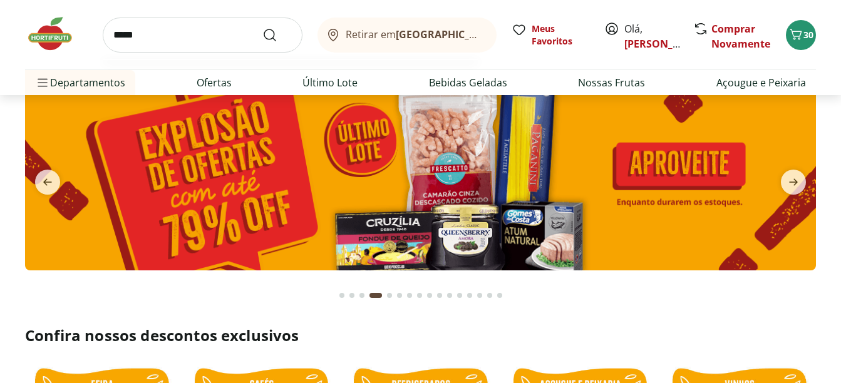
type input "*****"
click at [262, 28] on button "Submit Search" at bounding box center [277, 35] width 30 height 15
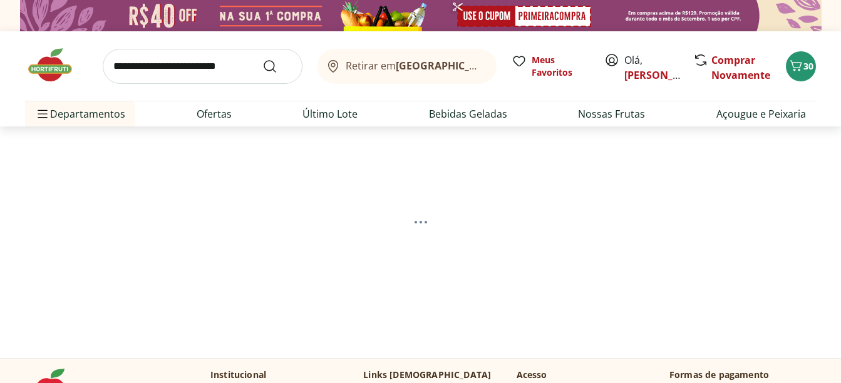
select select "**********"
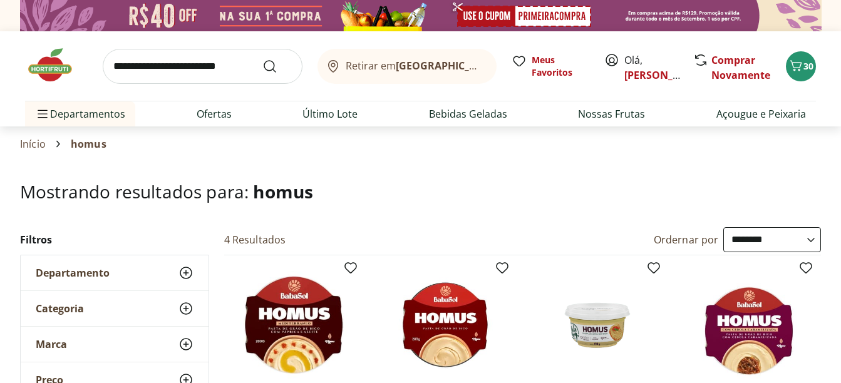
click at [35, 70] on img at bounding box center [56, 65] width 63 height 38
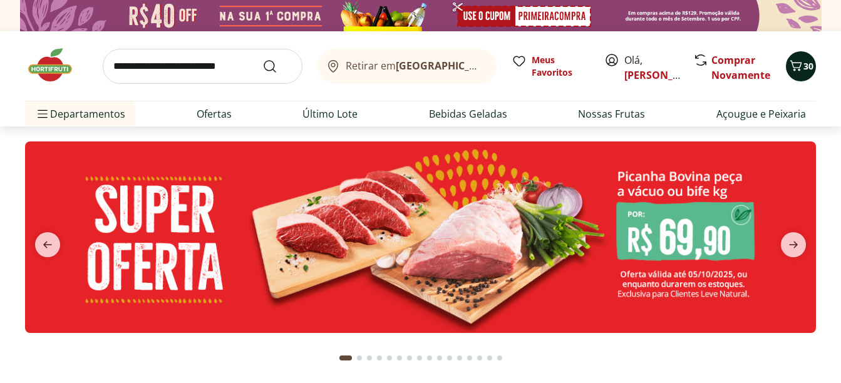
click at [800, 68] on icon "Carrinho" at bounding box center [795, 65] width 15 height 15
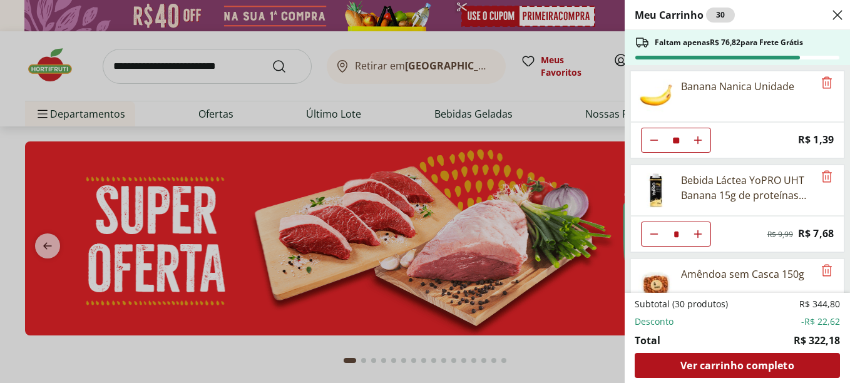
click at [378, 93] on div "Meu Carrinho 30 Faltam apenas R$ 76,82 para Frete Grátis Banana Nanica Unidade …" at bounding box center [425, 191] width 850 height 383
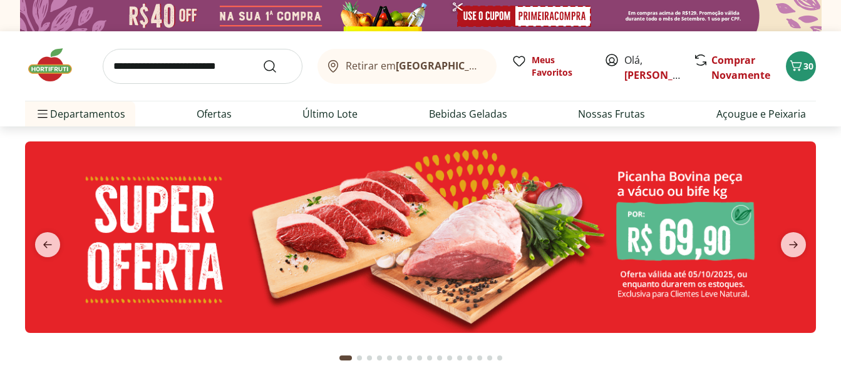
type input "*"
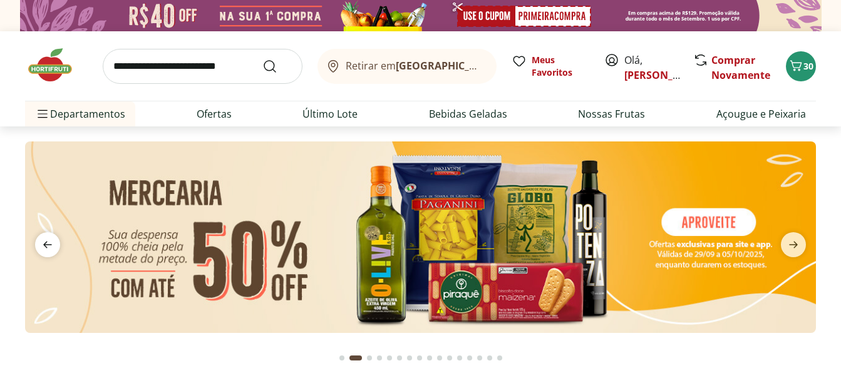
click at [54, 242] on icon "previous" at bounding box center [47, 244] width 15 height 15
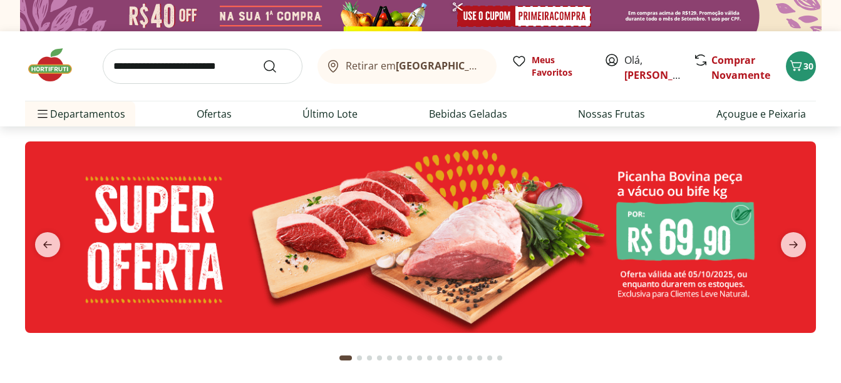
click at [809, 249] on button "next" at bounding box center [793, 244] width 45 height 25
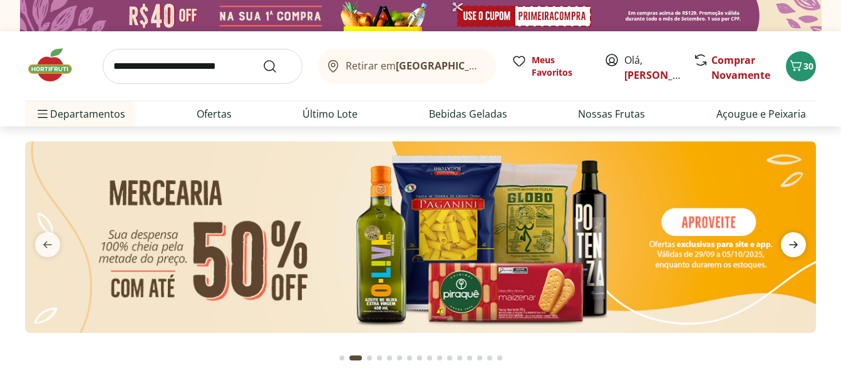
click at [803, 245] on span "next" at bounding box center [793, 244] width 25 height 25
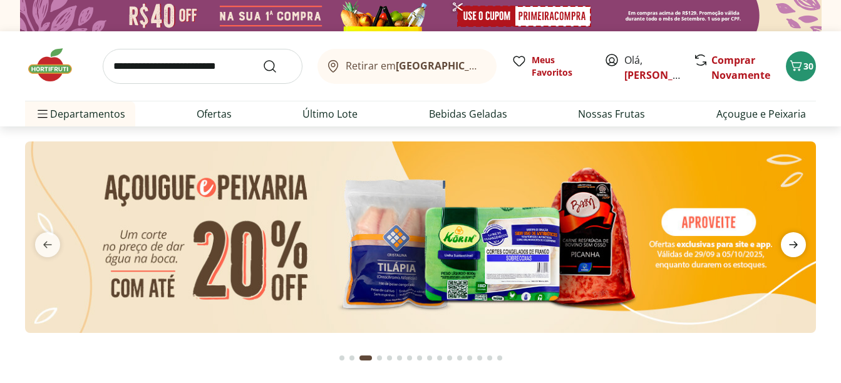
click at [800, 245] on icon "next" at bounding box center [793, 244] width 15 height 15
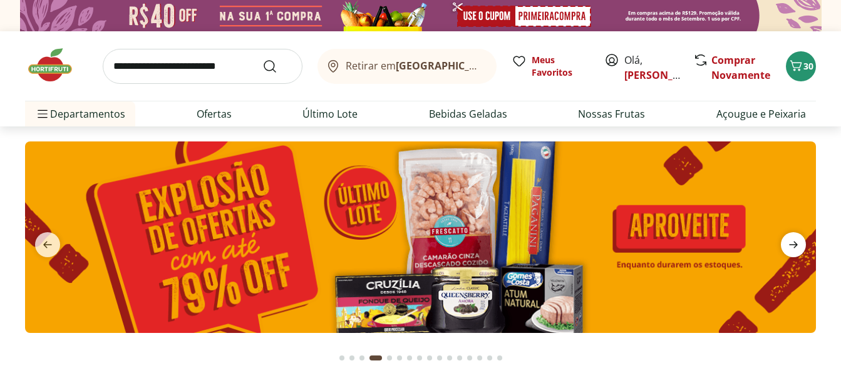
click at [799, 245] on icon "next" at bounding box center [793, 244] width 15 height 15
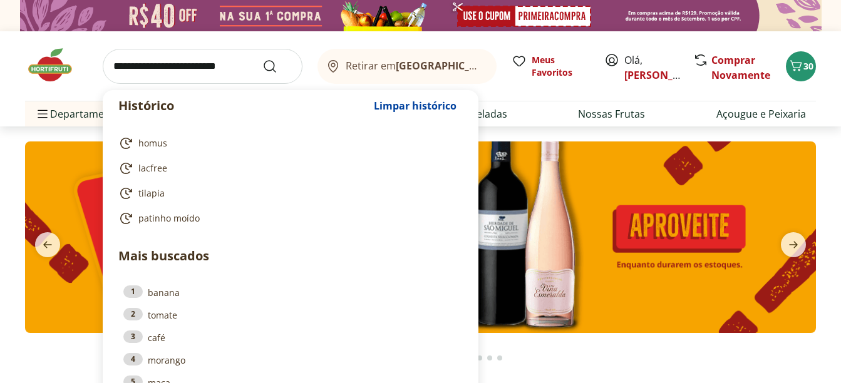
click at [167, 63] on input "search" at bounding box center [203, 66] width 200 height 35
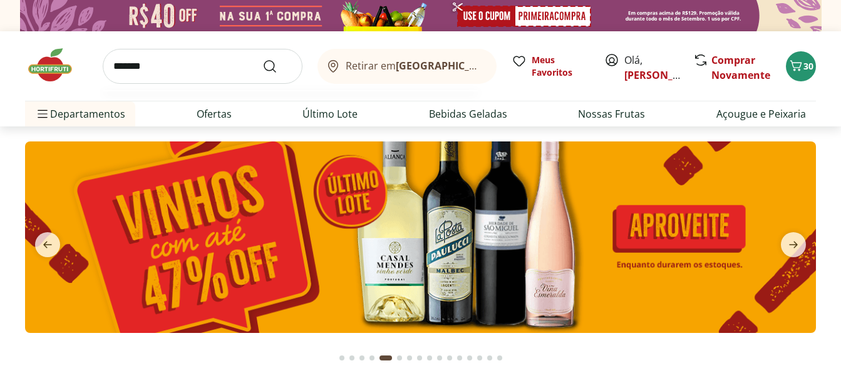
type input "*******"
click at [262, 59] on button "Submit Search" at bounding box center [277, 66] width 30 height 15
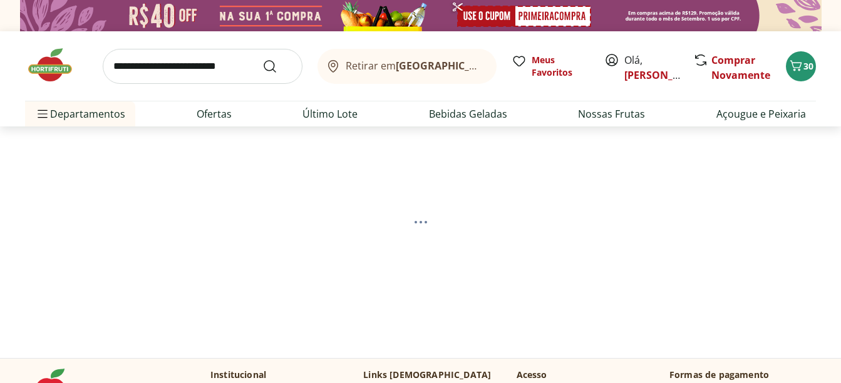
select select "**********"
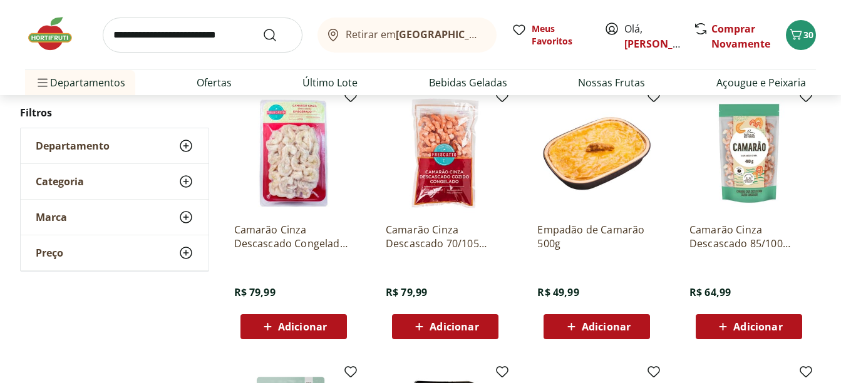
scroll to position [125, 0]
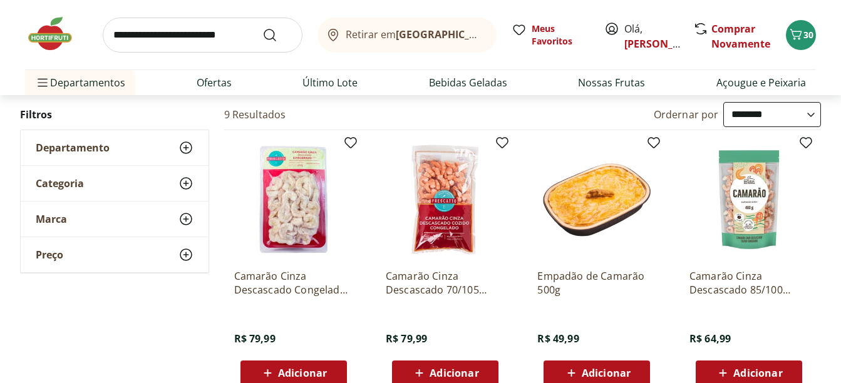
click at [54, 31] on img at bounding box center [56, 34] width 63 height 38
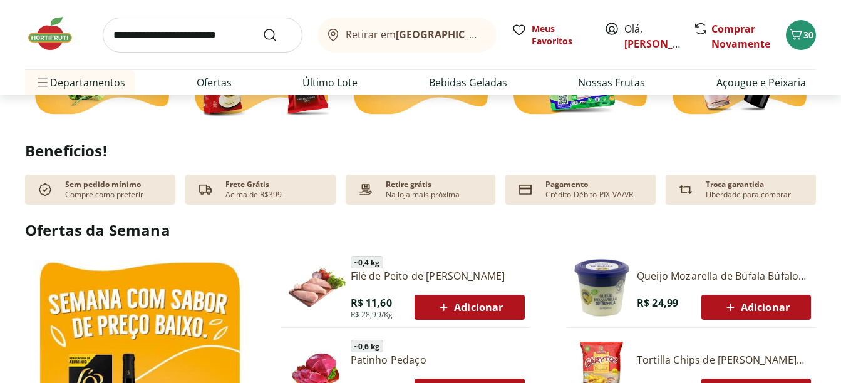
scroll to position [501, 0]
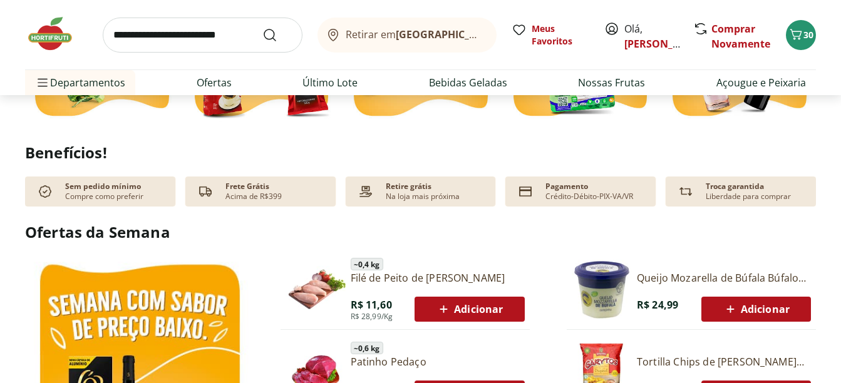
click at [203, 33] on input "search" at bounding box center [203, 35] width 200 height 35
type input "*******"
click at [262, 28] on button "Submit Search" at bounding box center [277, 35] width 30 height 15
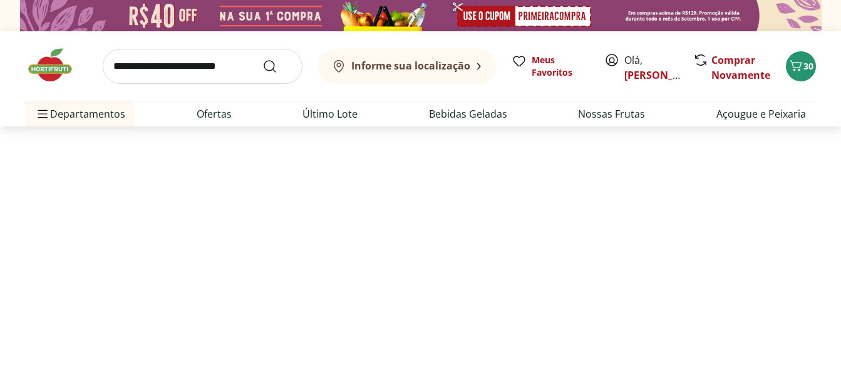
select select "**********"
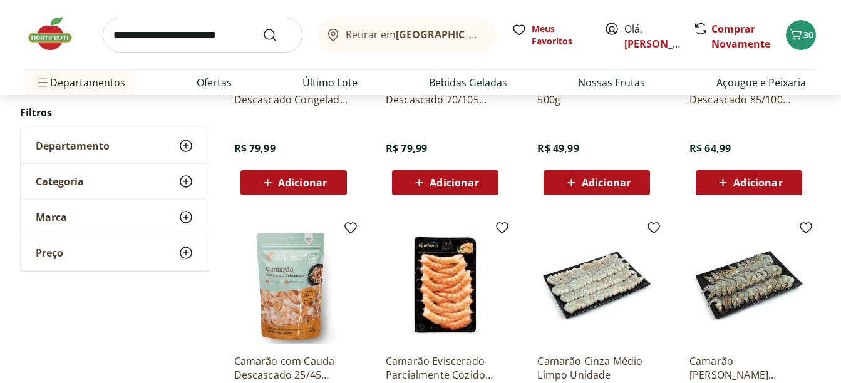
scroll to position [438, 0]
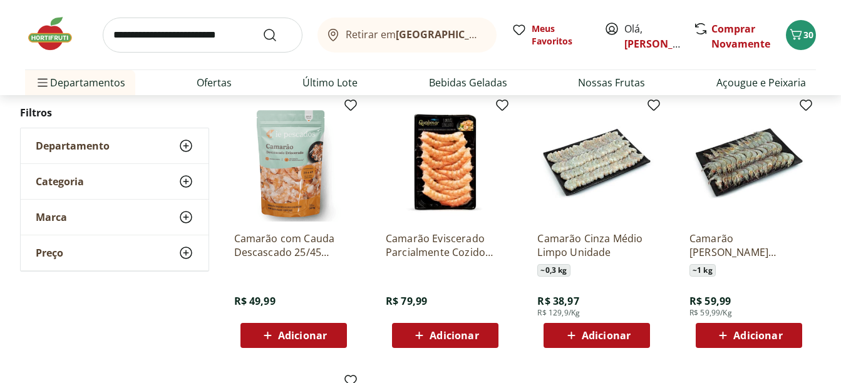
click at [595, 178] on img at bounding box center [596, 162] width 119 height 119
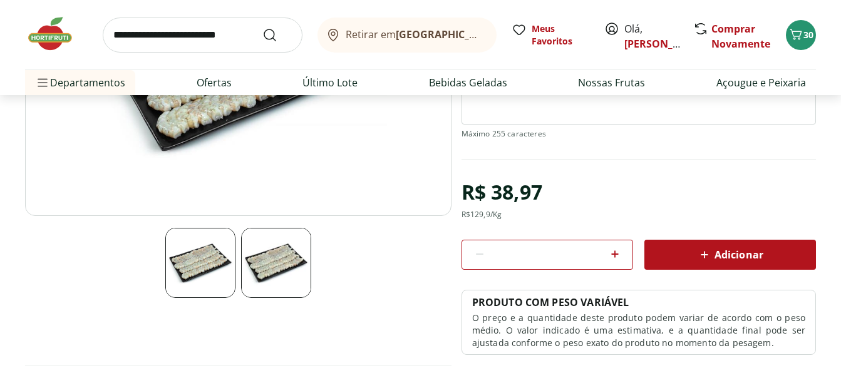
scroll to position [188, 0]
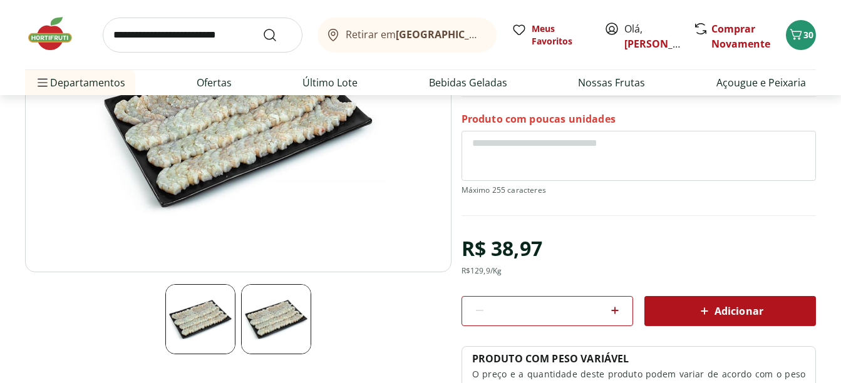
click at [751, 307] on span "Adicionar" at bounding box center [730, 311] width 66 height 15
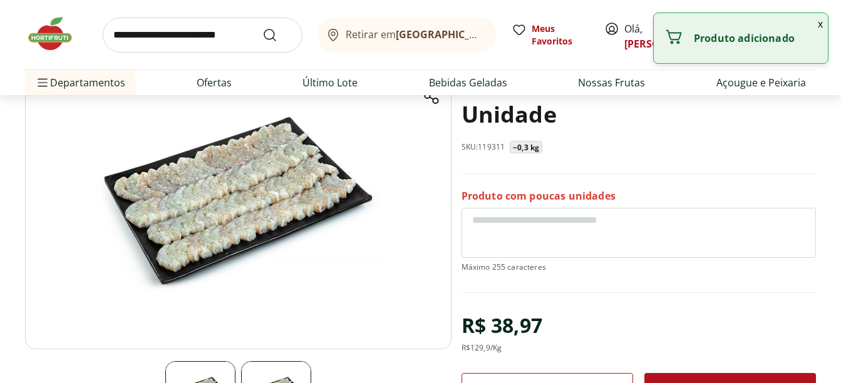
scroll to position [0, 0]
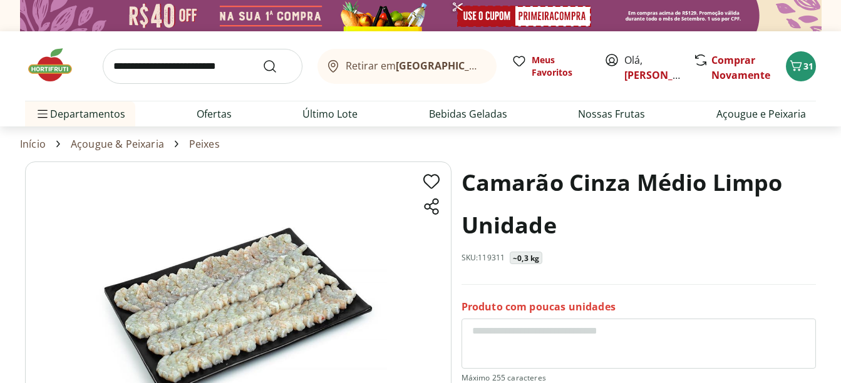
click at [59, 64] on img at bounding box center [56, 65] width 63 height 38
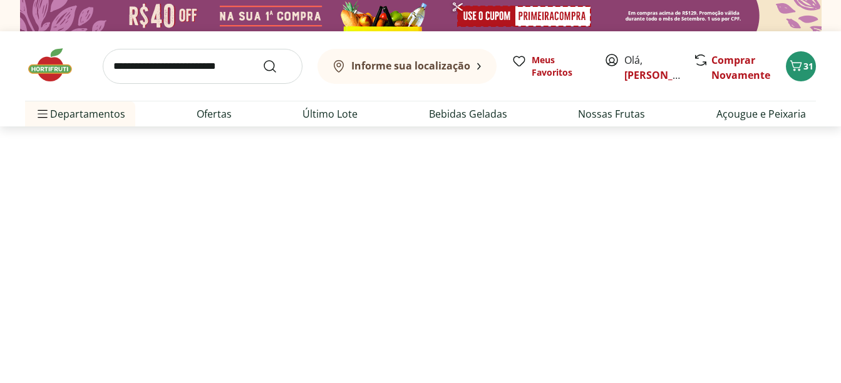
type input "*"
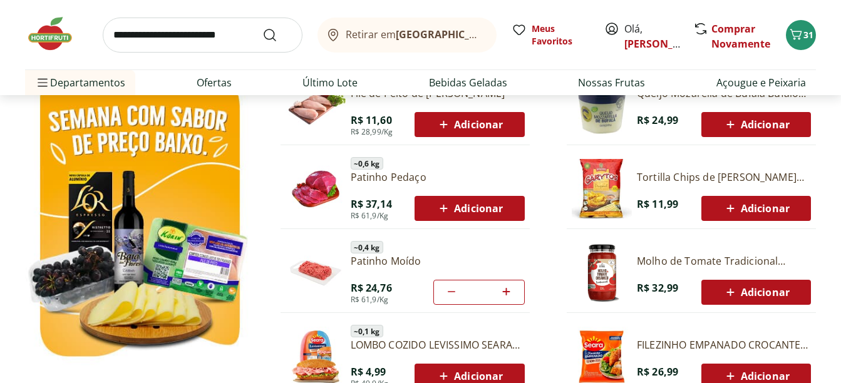
scroll to position [689, 0]
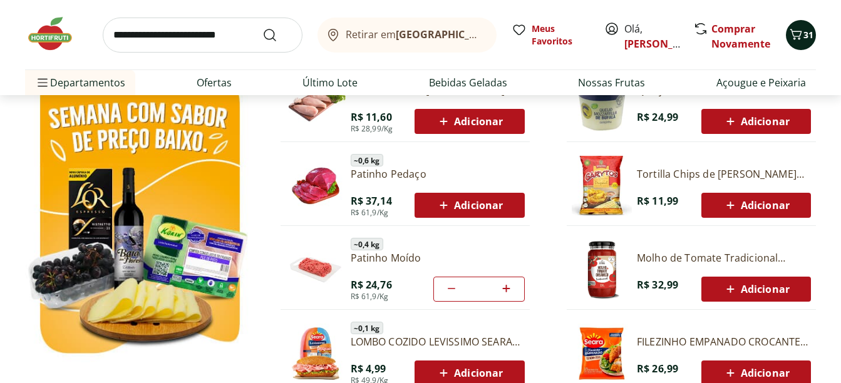
click at [804, 34] on span "31" at bounding box center [808, 35] width 10 height 12
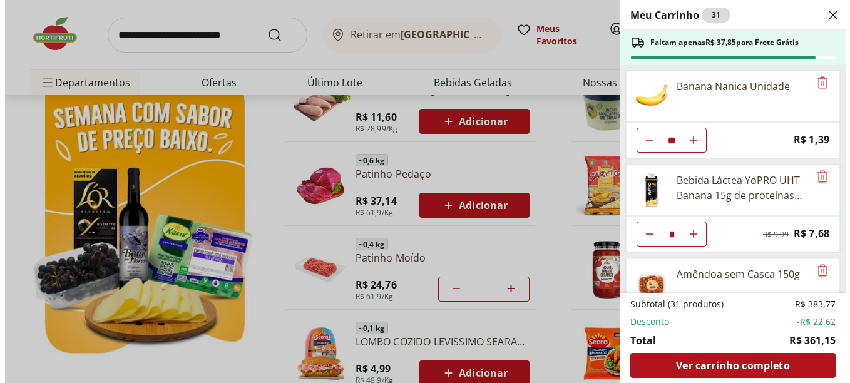
scroll to position [694, 0]
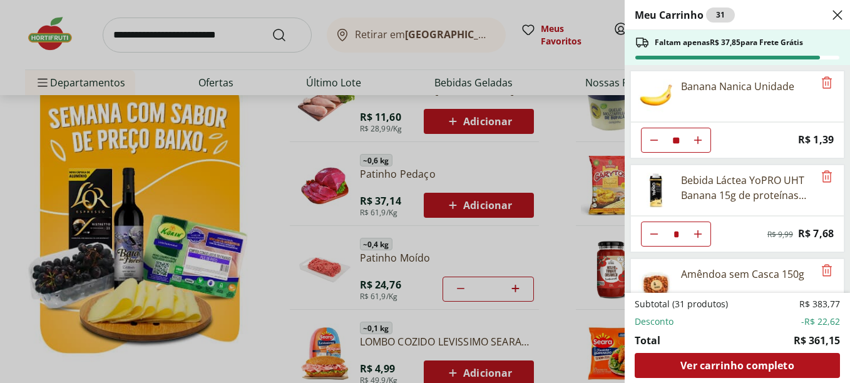
click at [153, 63] on div "Meu Carrinho 31 Faltam apenas R$ 37,85 para Frete Grátis Banana Nanica Unidade …" at bounding box center [425, 191] width 850 height 383
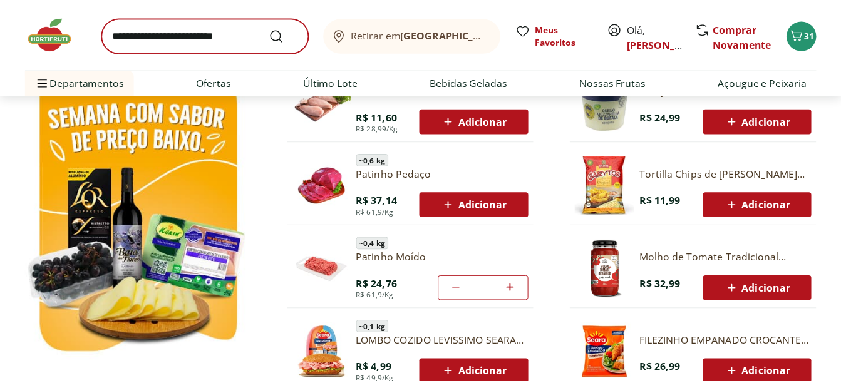
scroll to position [689, 0]
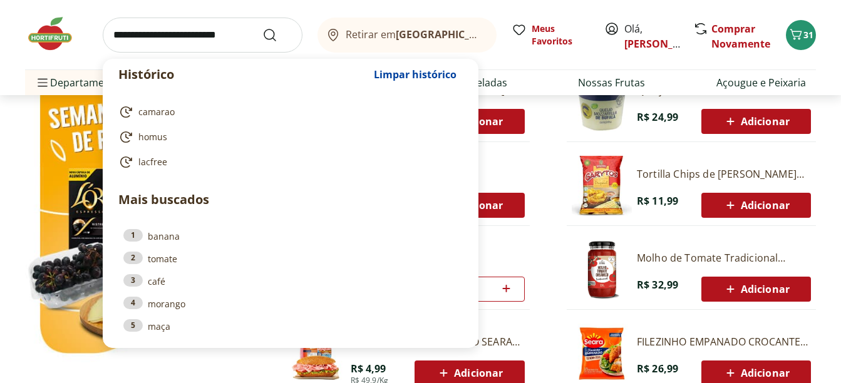
click at [208, 31] on input "search" at bounding box center [203, 35] width 200 height 35
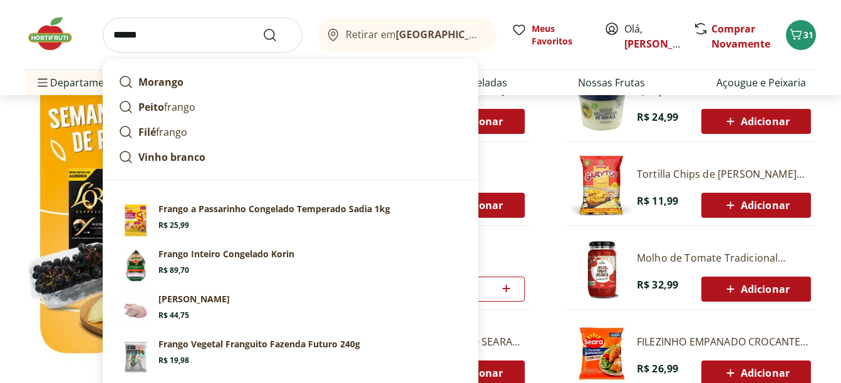
type input "******"
click at [262, 28] on button "Submit Search" at bounding box center [277, 35] width 30 height 15
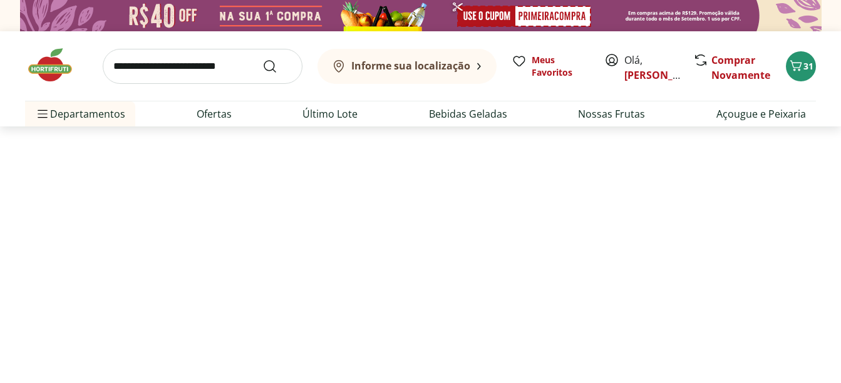
select select "**********"
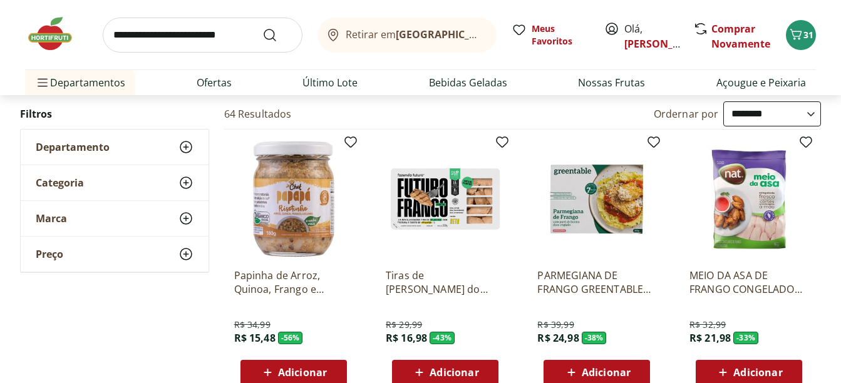
scroll to position [125, 0]
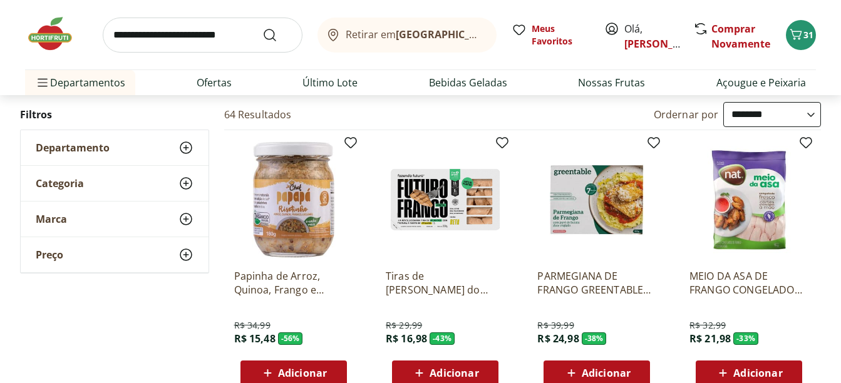
click at [450, 212] on img at bounding box center [445, 199] width 119 height 119
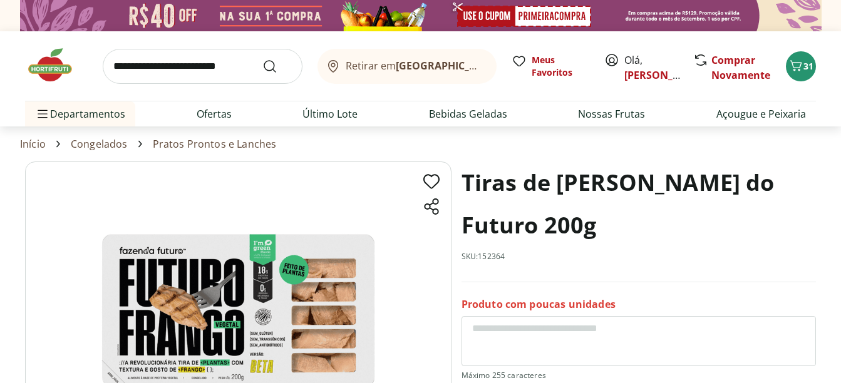
select select "**********"
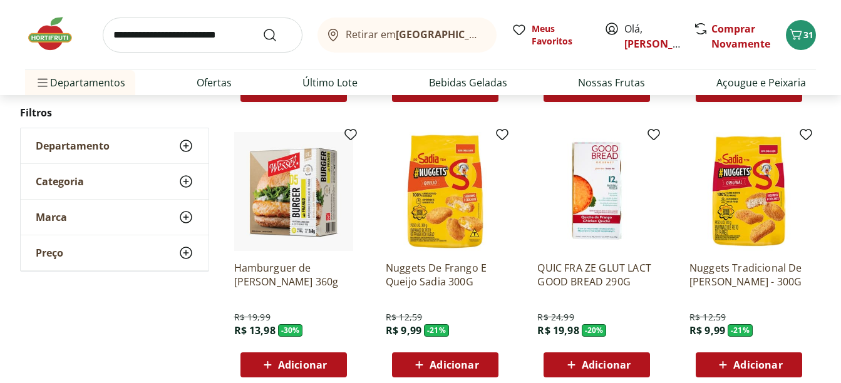
scroll to position [438, 0]
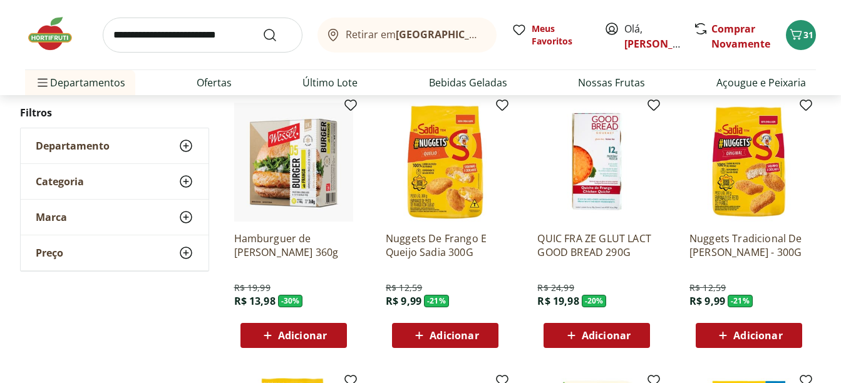
click at [306, 197] on img at bounding box center [293, 162] width 119 height 119
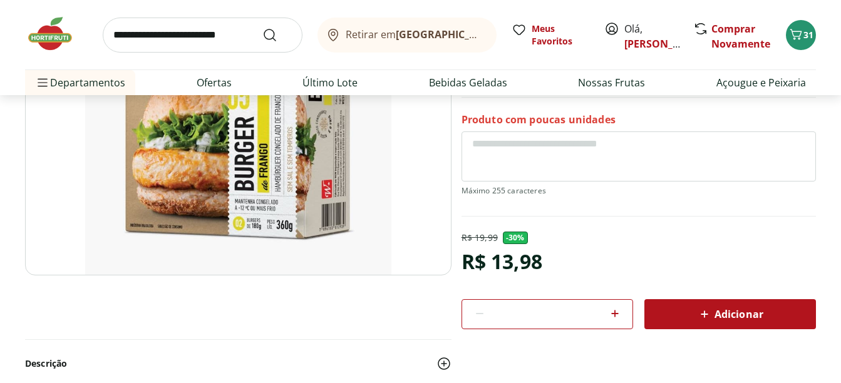
scroll to position [188, 0]
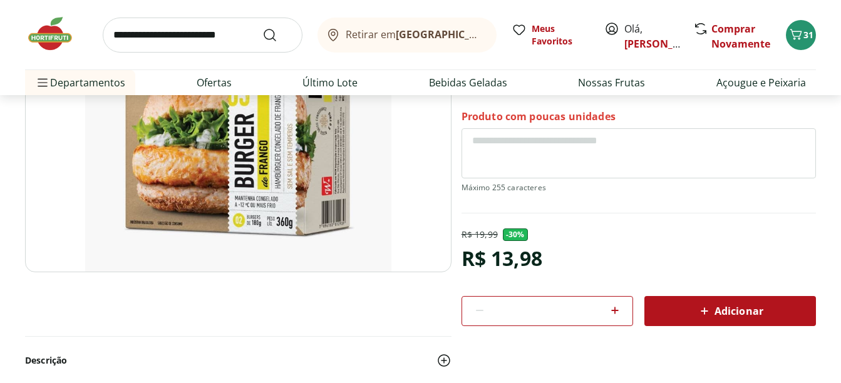
click at [756, 299] on button "Adicionar" at bounding box center [730, 311] width 172 height 30
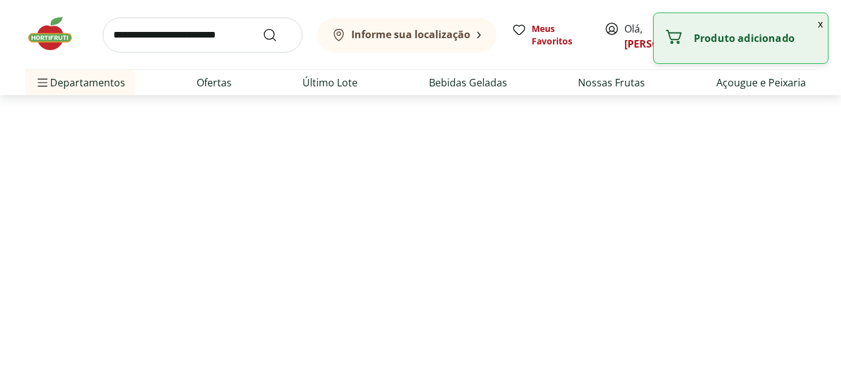
select select "**********"
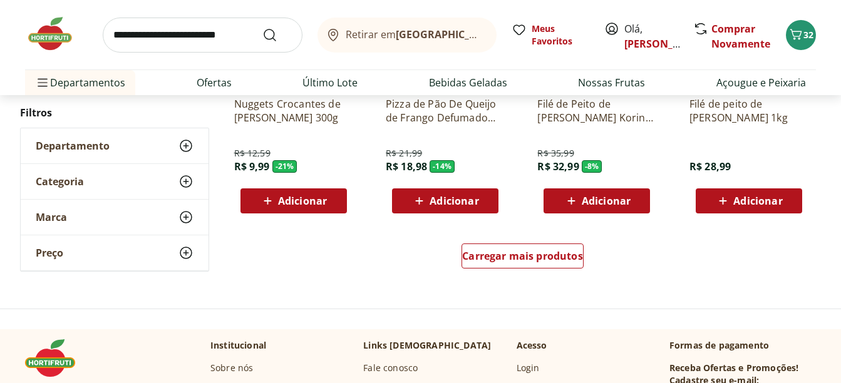
scroll to position [939, 0]
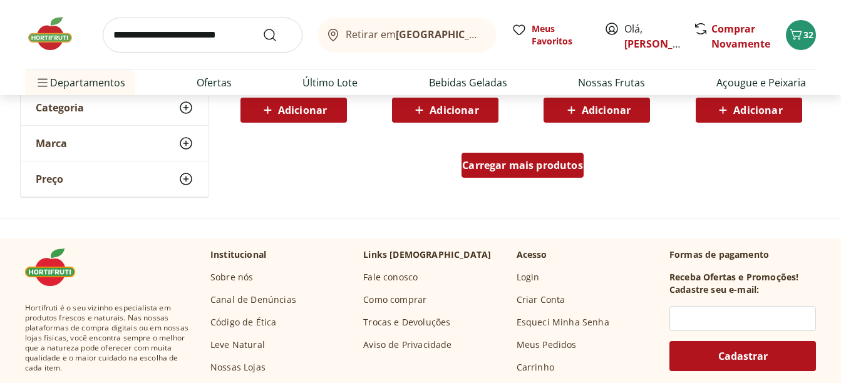
click at [561, 167] on span "Carregar mais produtos" at bounding box center [522, 165] width 121 height 10
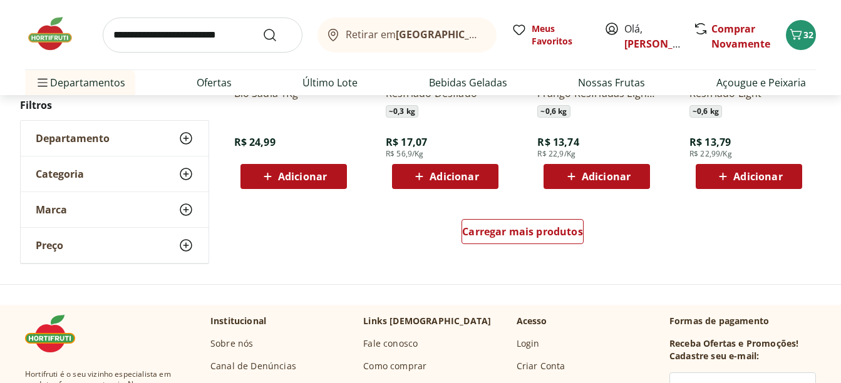
scroll to position [1691, 0]
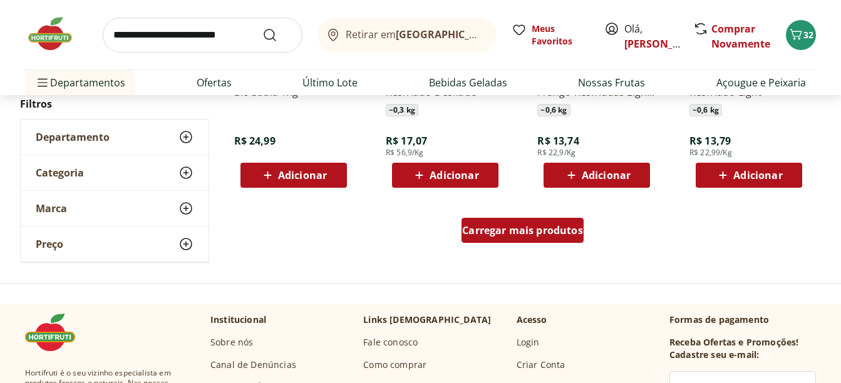
click at [515, 235] on span "Carregar mais produtos" at bounding box center [522, 230] width 121 height 10
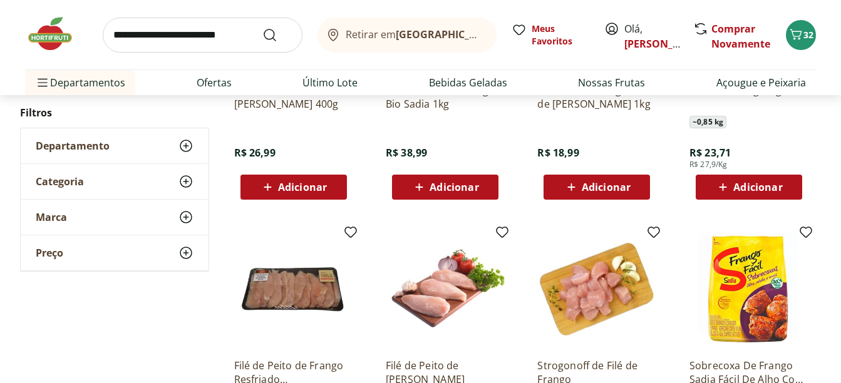
scroll to position [0, 0]
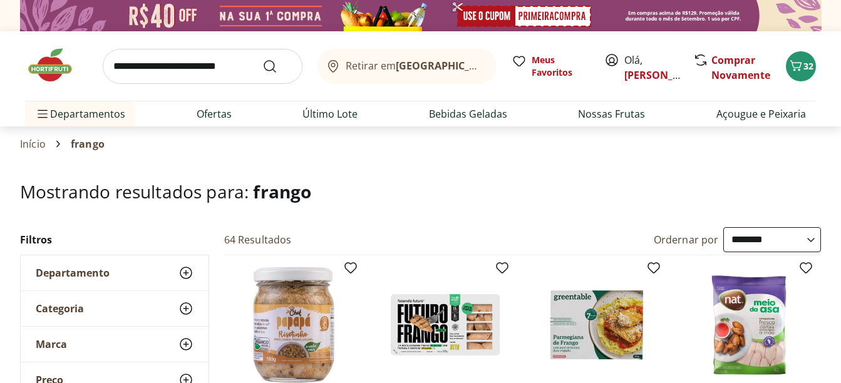
click at [51, 63] on img at bounding box center [56, 65] width 63 height 38
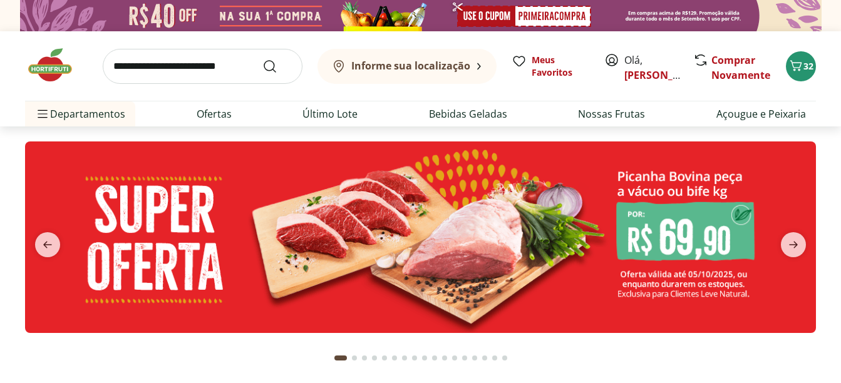
type input "*"
click at [800, 250] on icon "next" at bounding box center [793, 244] width 15 height 15
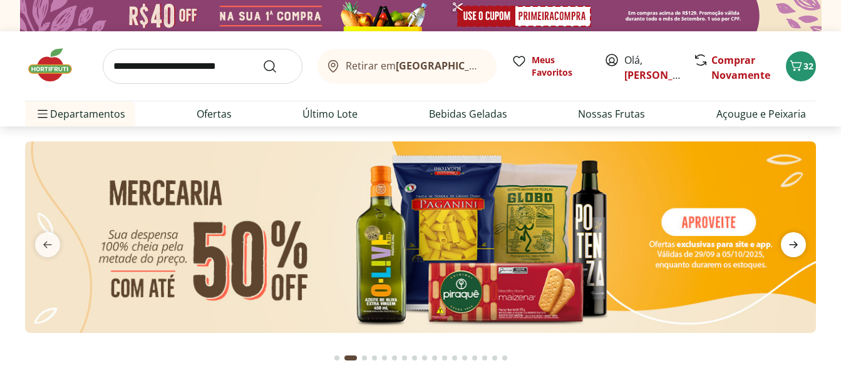
click at [796, 246] on icon "next" at bounding box center [793, 245] width 9 height 7
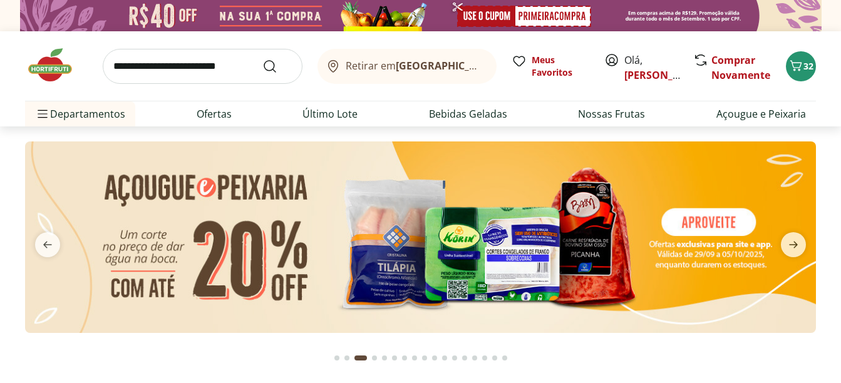
click at [533, 255] on img at bounding box center [420, 238] width 791 height 192
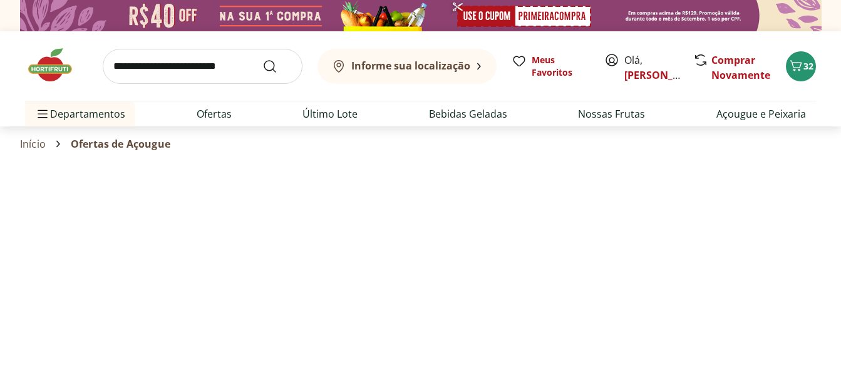
select select "**********"
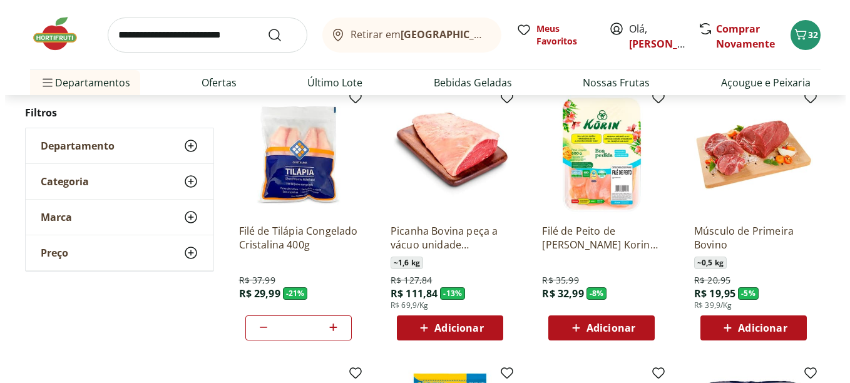
scroll to position [125, 0]
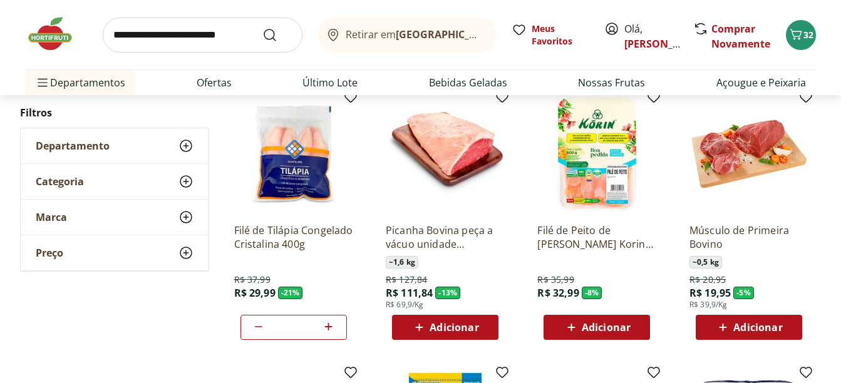
click at [336, 328] on div "*" at bounding box center [293, 327] width 106 height 25
click at [331, 328] on icon at bounding box center [329, 326] width 16 height 15
type input "*"
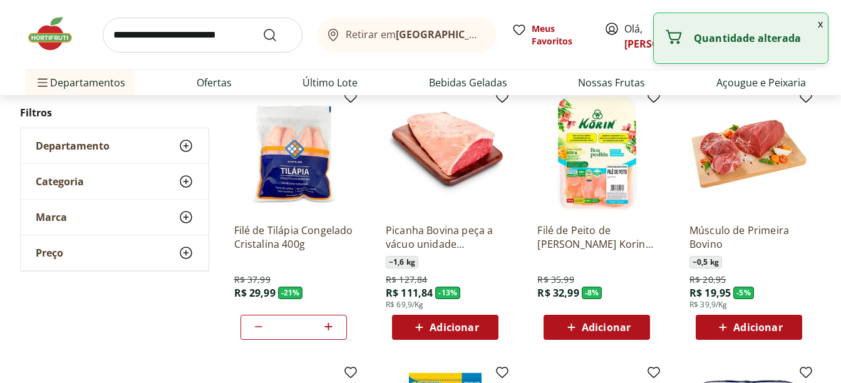
click at [818, 24] on button "x" at bounding box center [820, 23] width 15 height 21
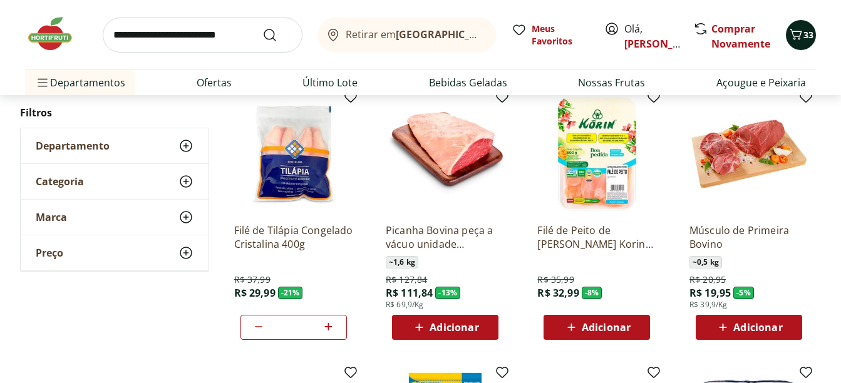
click at [795, 38] on icon "Carrinho" at bounding box center [795, 34] width 15 height 15
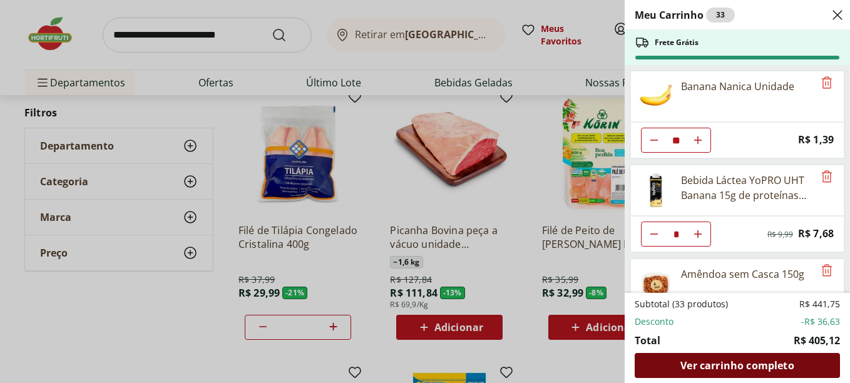
click at [783, 369] on span "Ver carrinho completo" at bounding box center [737, 366] width 113 height 10
